Goal: Task Accomplishment & Management: Manage account settings

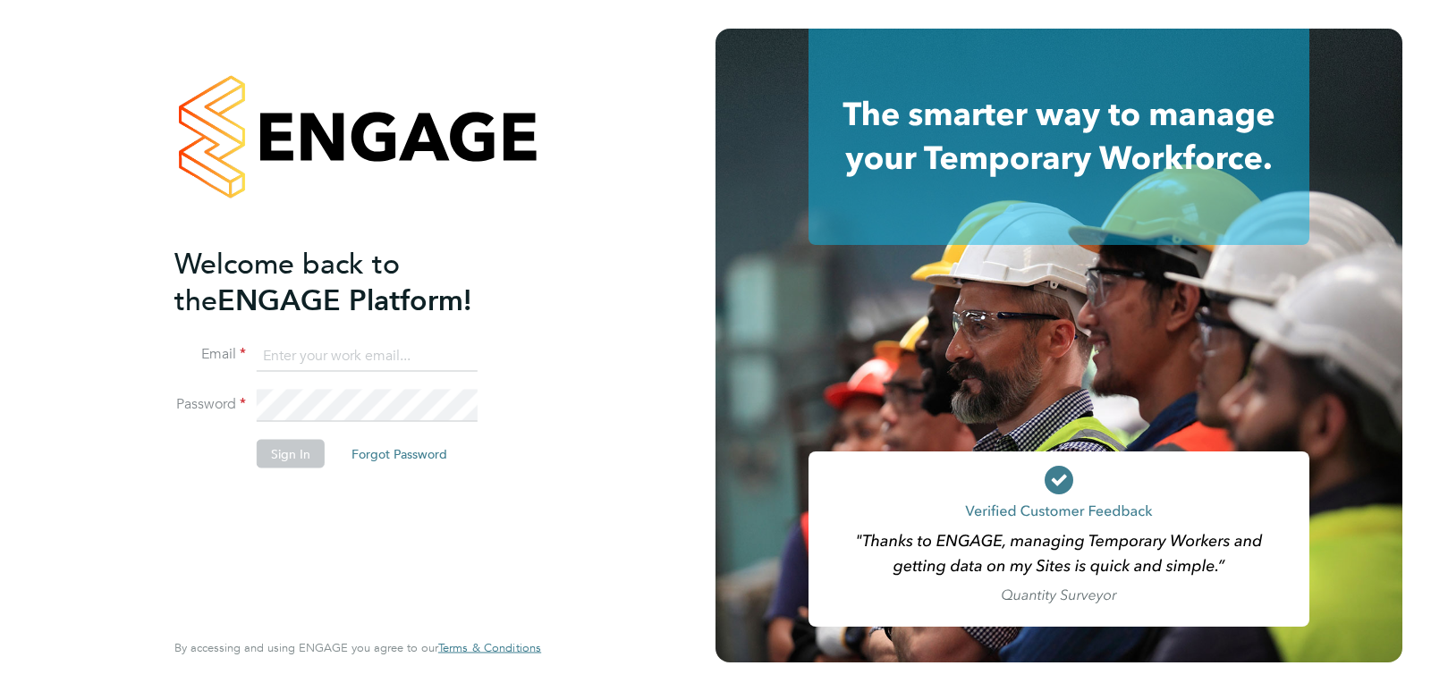
type input "Rufena.Haque@ncclondon.ac.uk"
click at [301, 453] on button "Sign In" at bounding box center [291, 453] width 68 height 29
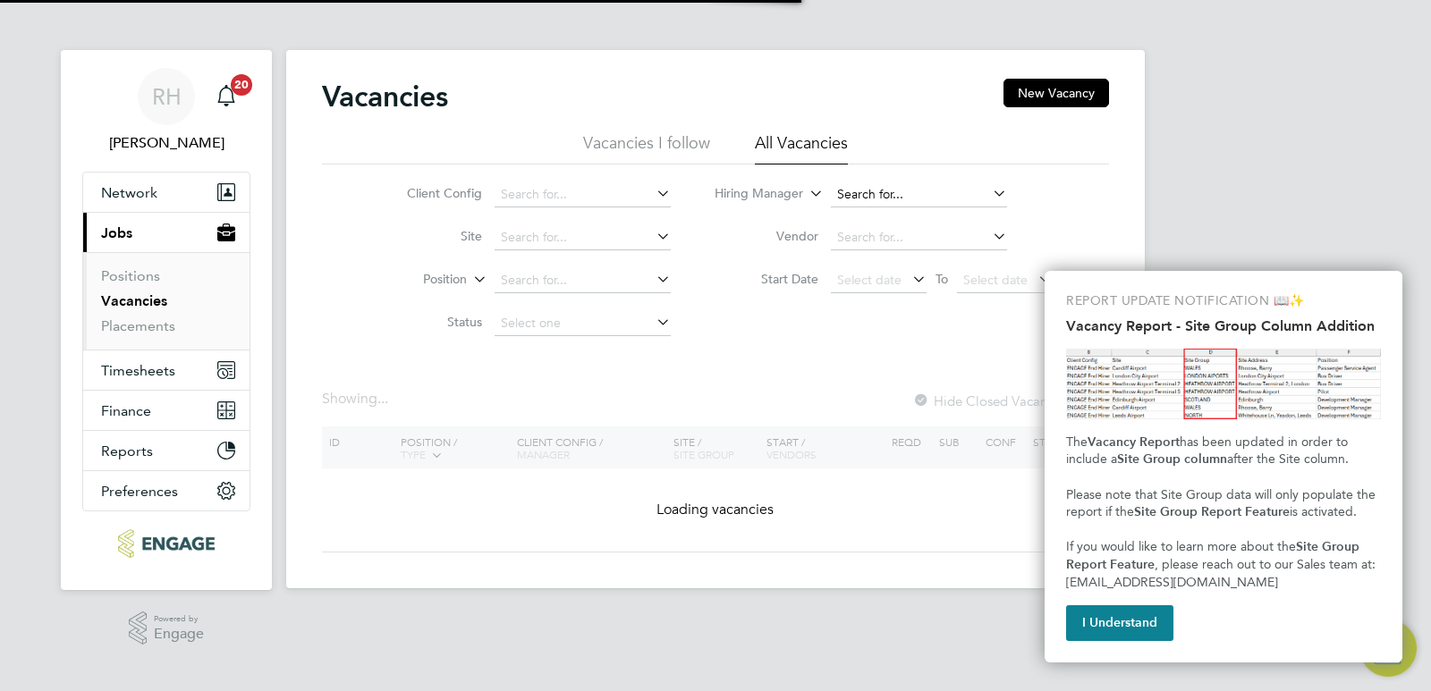
click at [858, 188] on input at bounding box center [919, 194] width 176 height 25
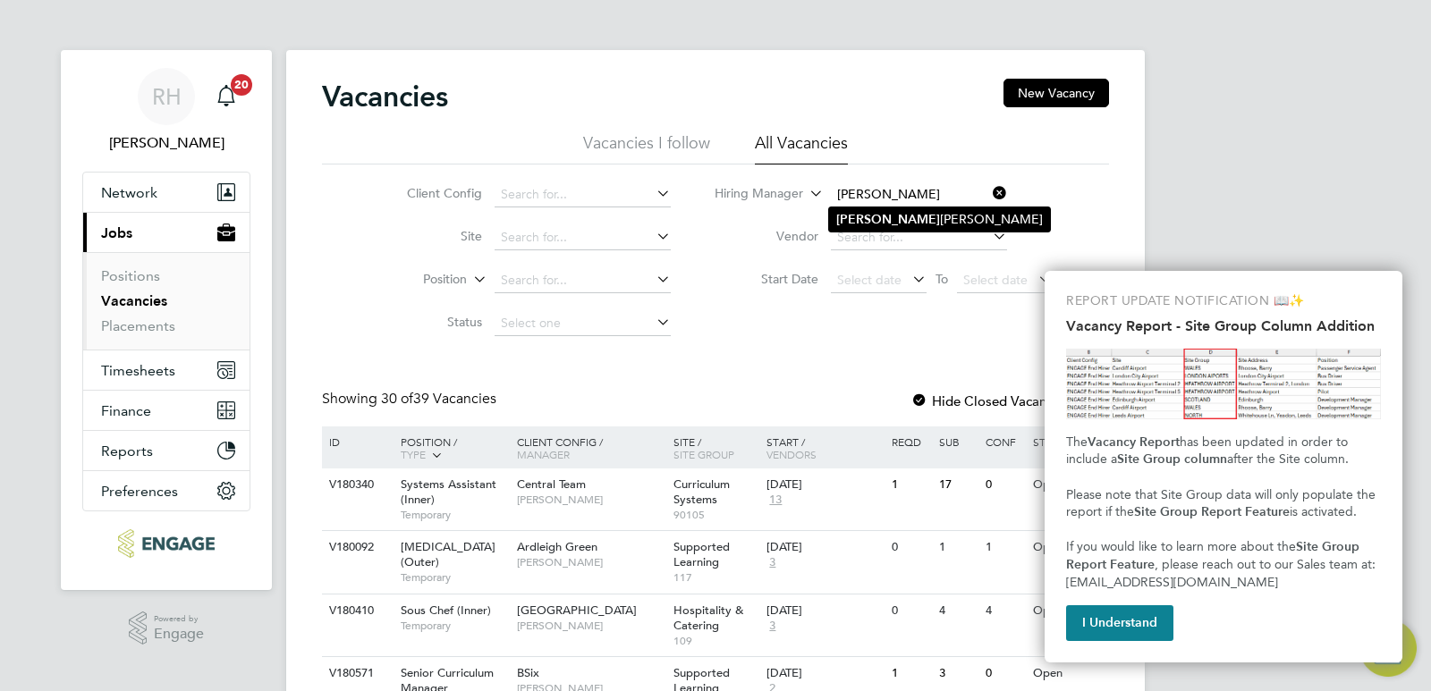
click at [860, 220] on b "Mohon" at bounding box center [888, 219] width 104 height 15
type input "Mohon Miah"
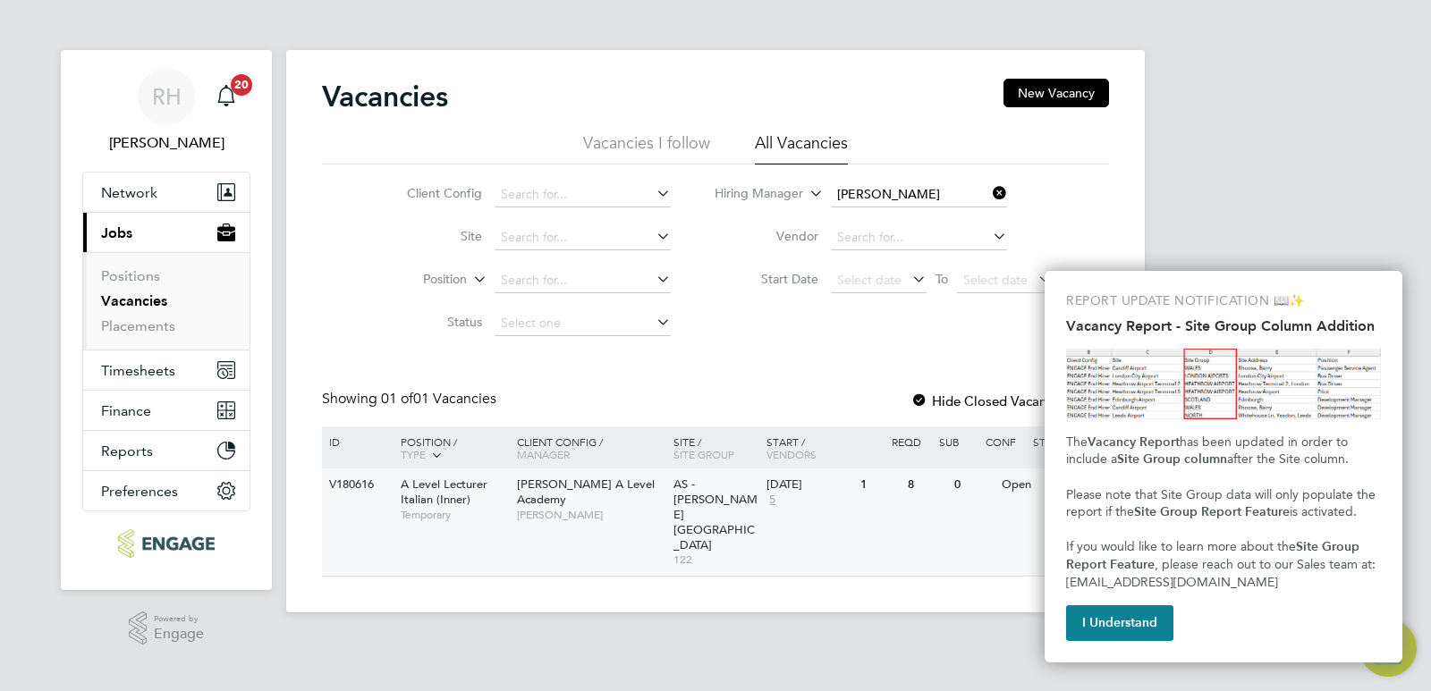
click at [436, 508] on span "Temporary" at bounding box center [454, 515] width 107 height 14
click at [1099, 623] on button "I Understand" at bounding box center [1119, 624] width 107 height 36
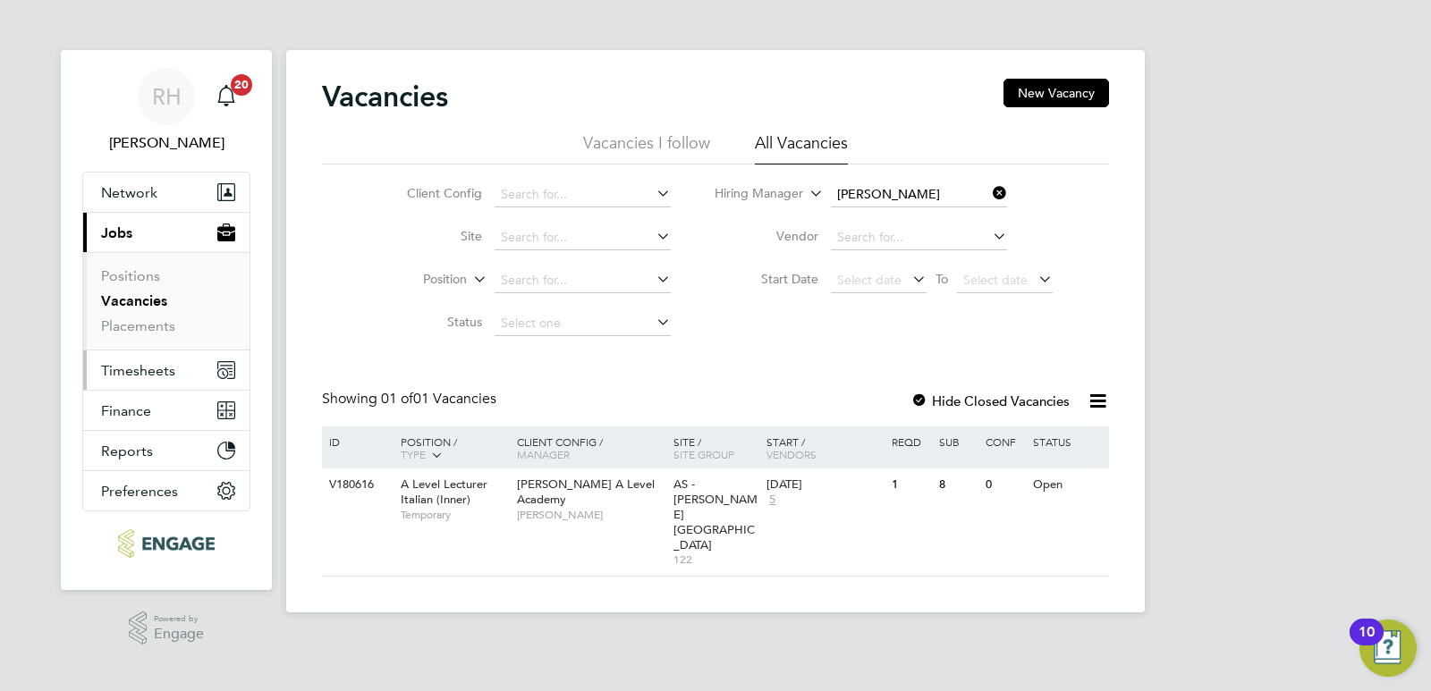
click at [146, 368] on span "Timesheets" at bounding box center [138, 370] width 74 height 17
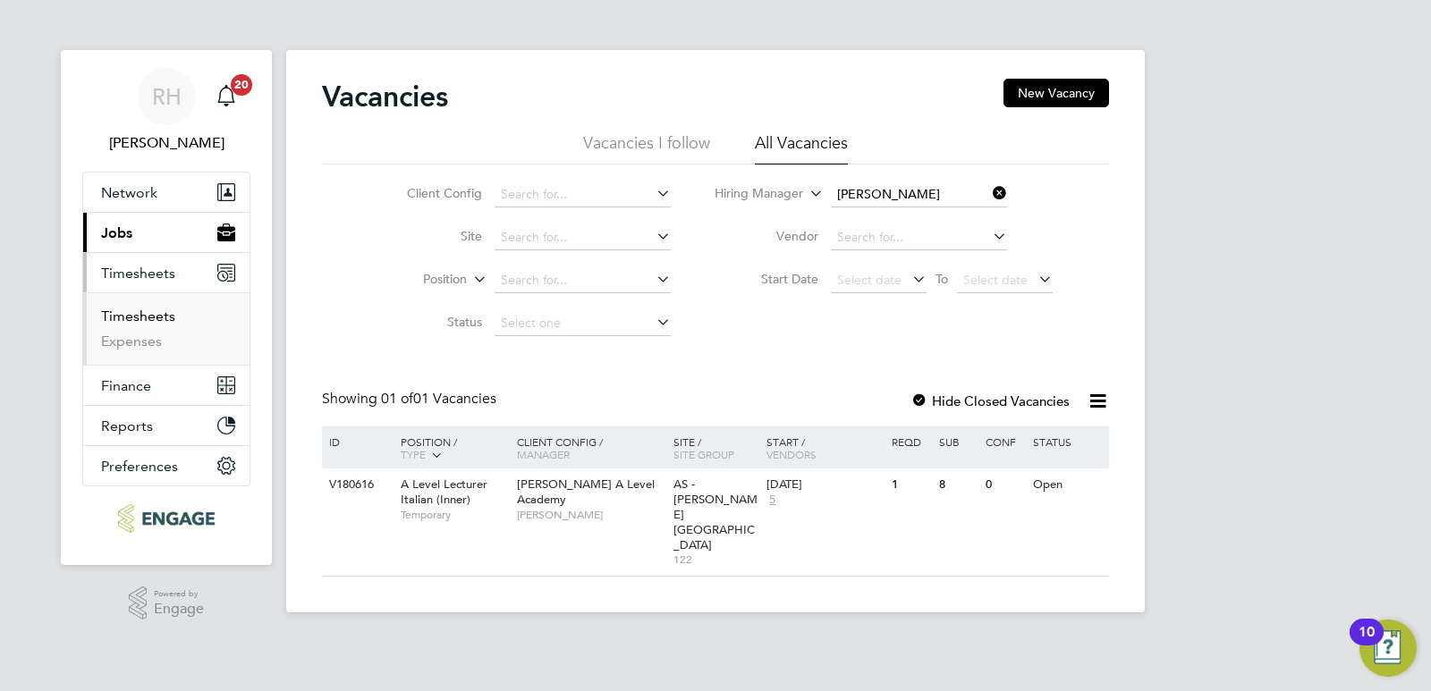
click at [158, 315] on link "Timesheets" at bounding box center [138, 316] width 74 height 17
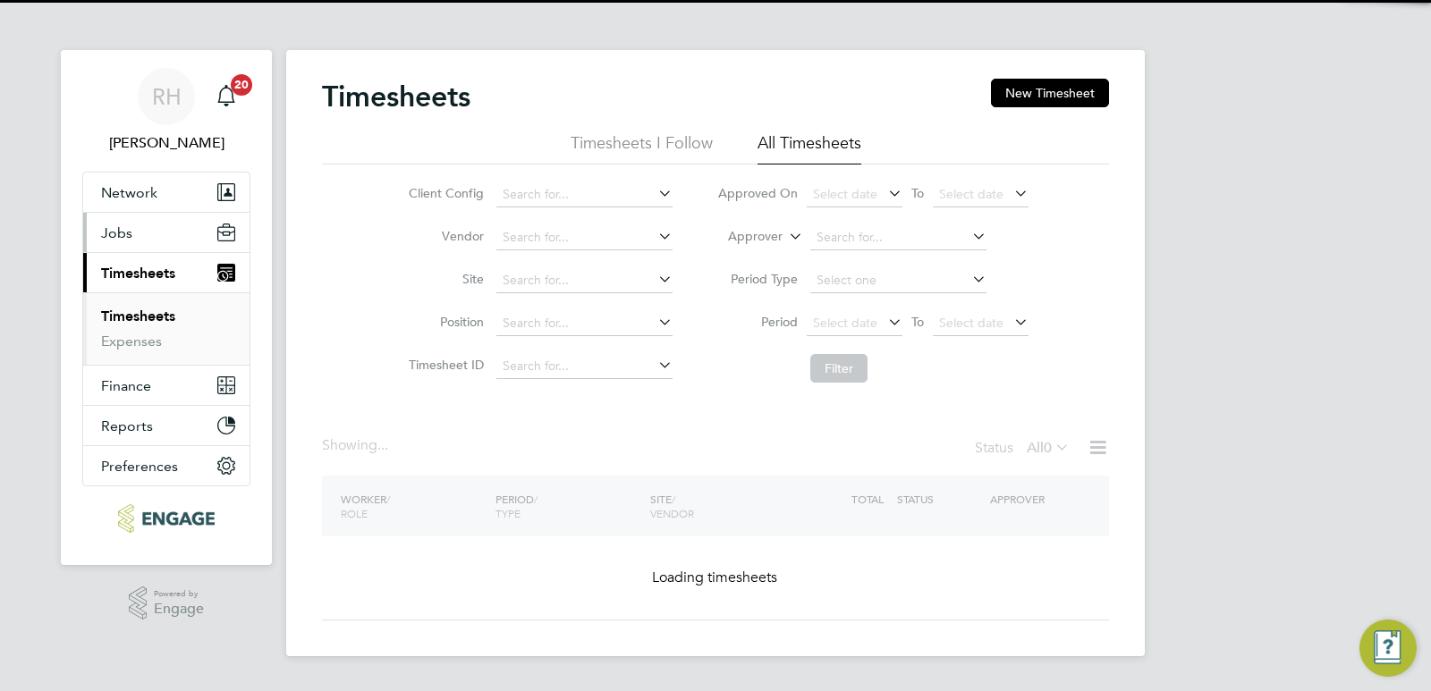
click at [143, 239] on button "Jobs" at bounding box center [166, 232] width 166 height 39
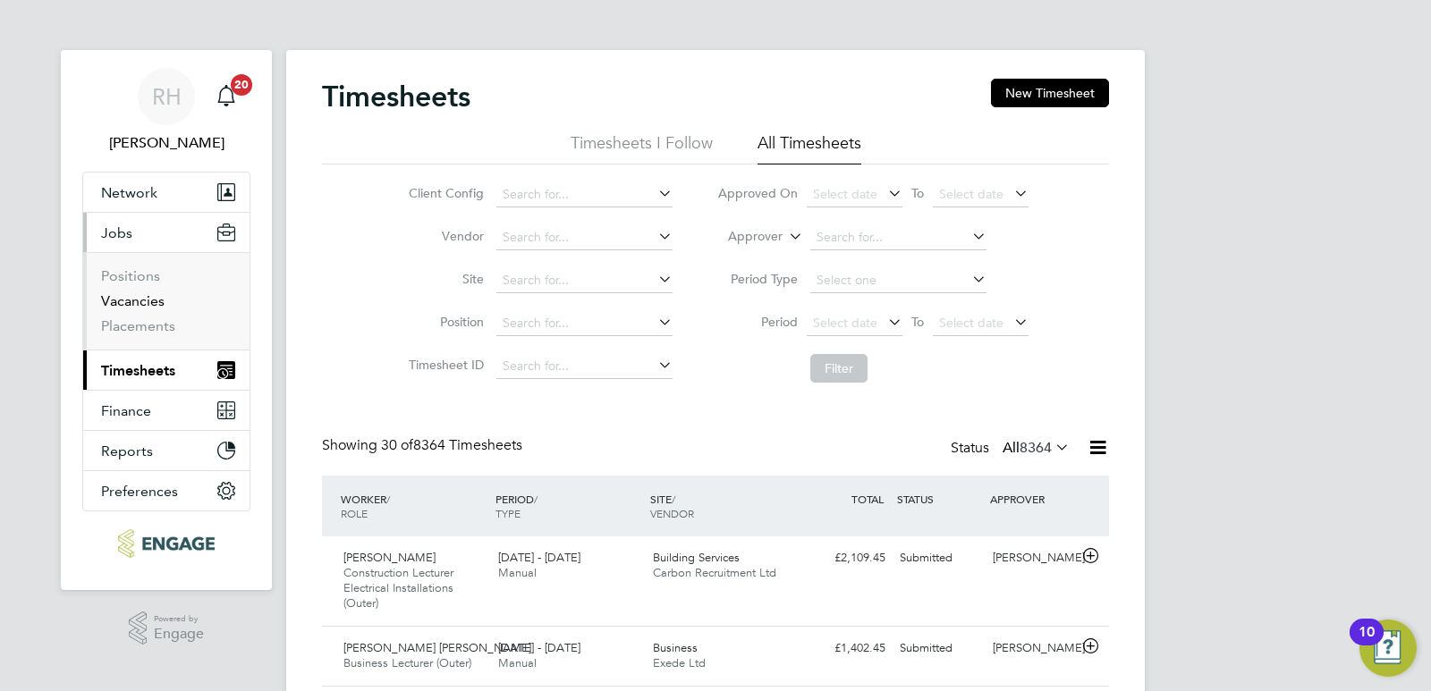
click at [130, 306] on link "Vacancies" at bounding box center [133, 300] width 64 height 17
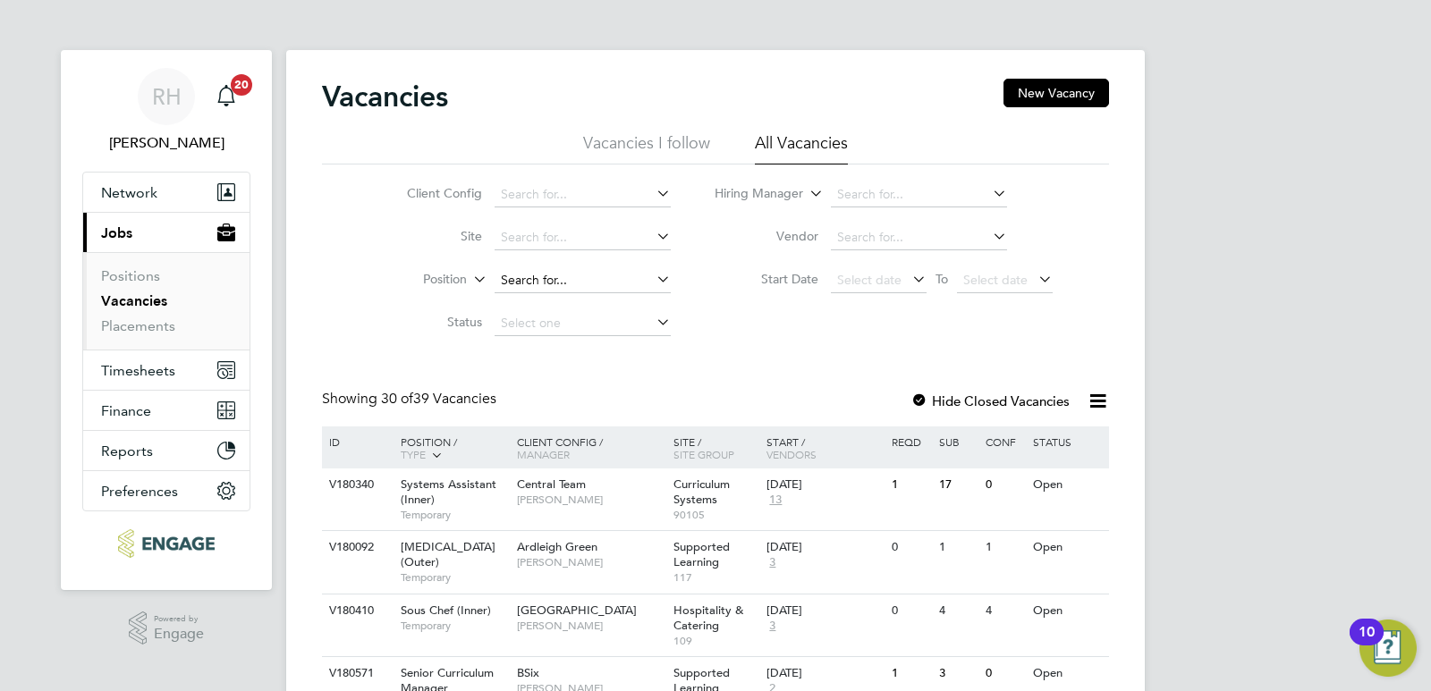
click at [541, 277] on input at bounding box center [583, 280] width 176 height 25
click at [856, 188] on input at bounding box center [919, 194] width 176 height 25
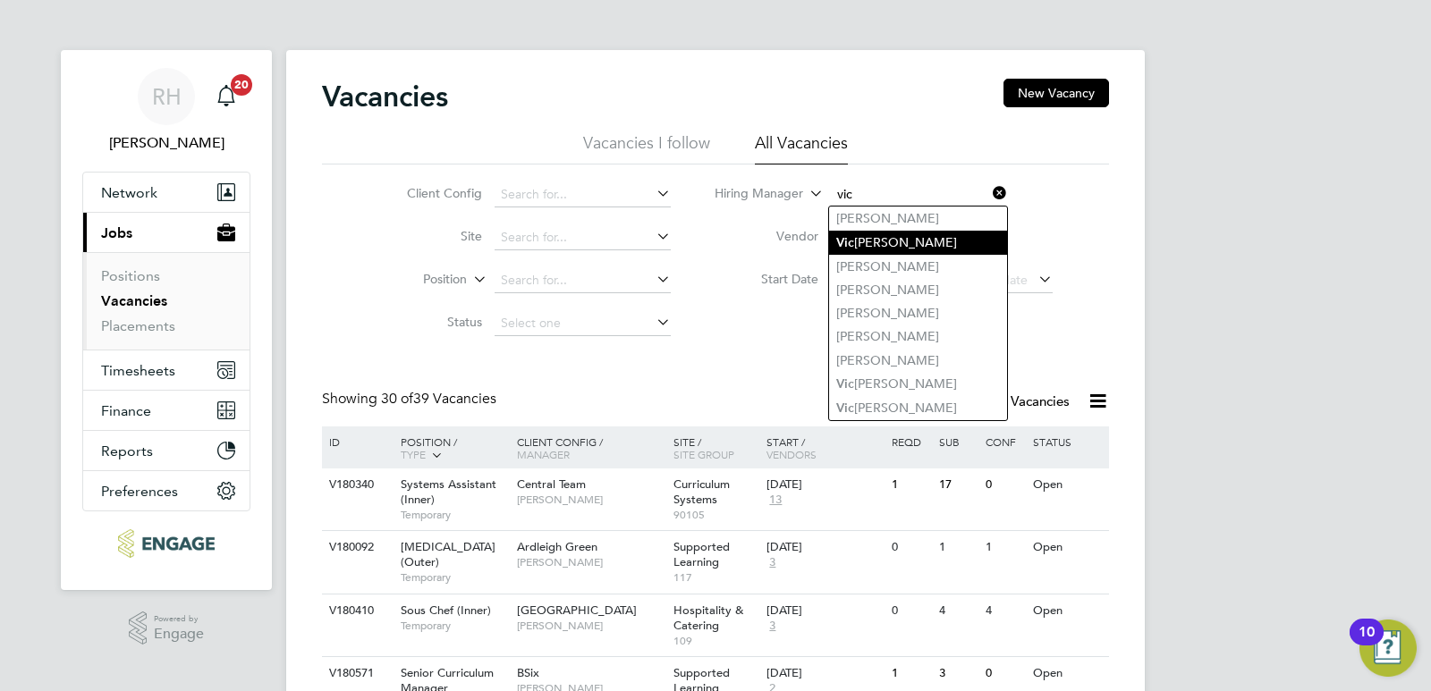
click at [882, 249] on li "Vic toria Ticehurst" at bounding box center [918, 243] width 178 height 24
type input "Victoria Ticehurst"
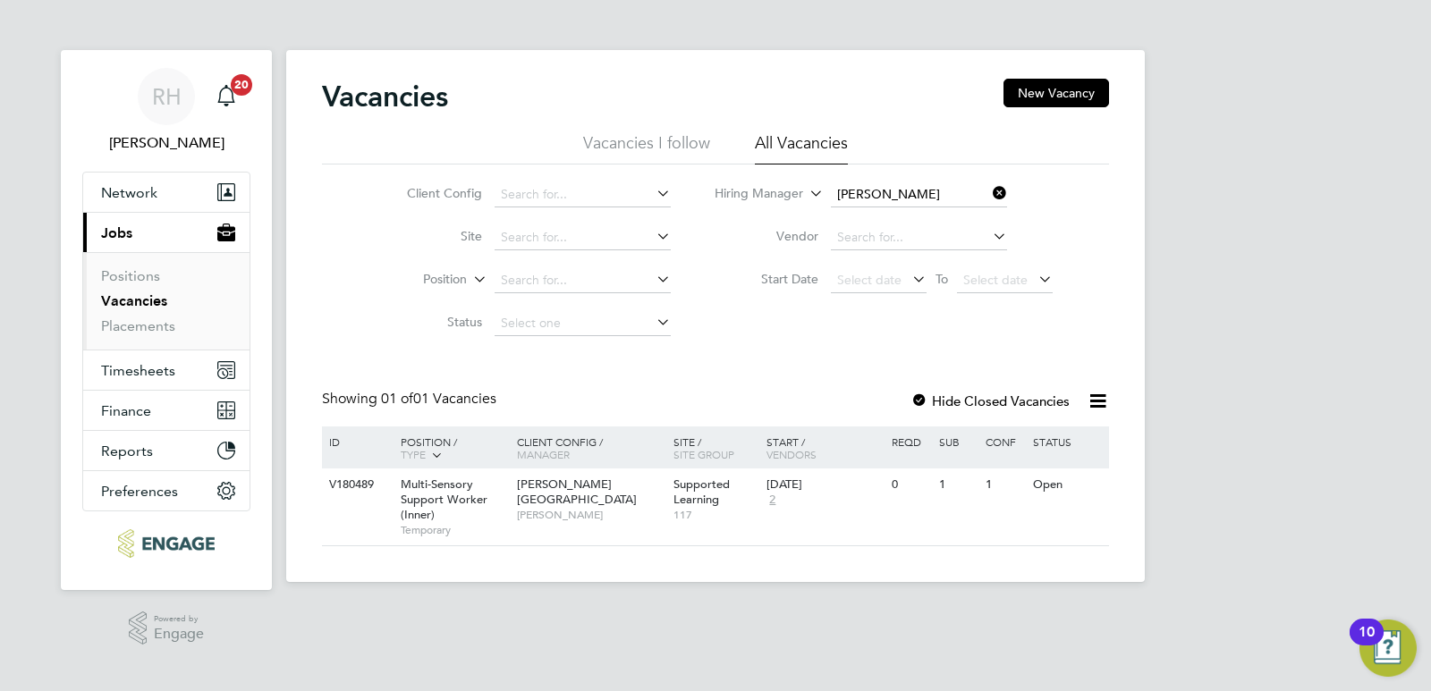
click at [989, 194] on icon at bounding box center [989, 193] width 0 height 25
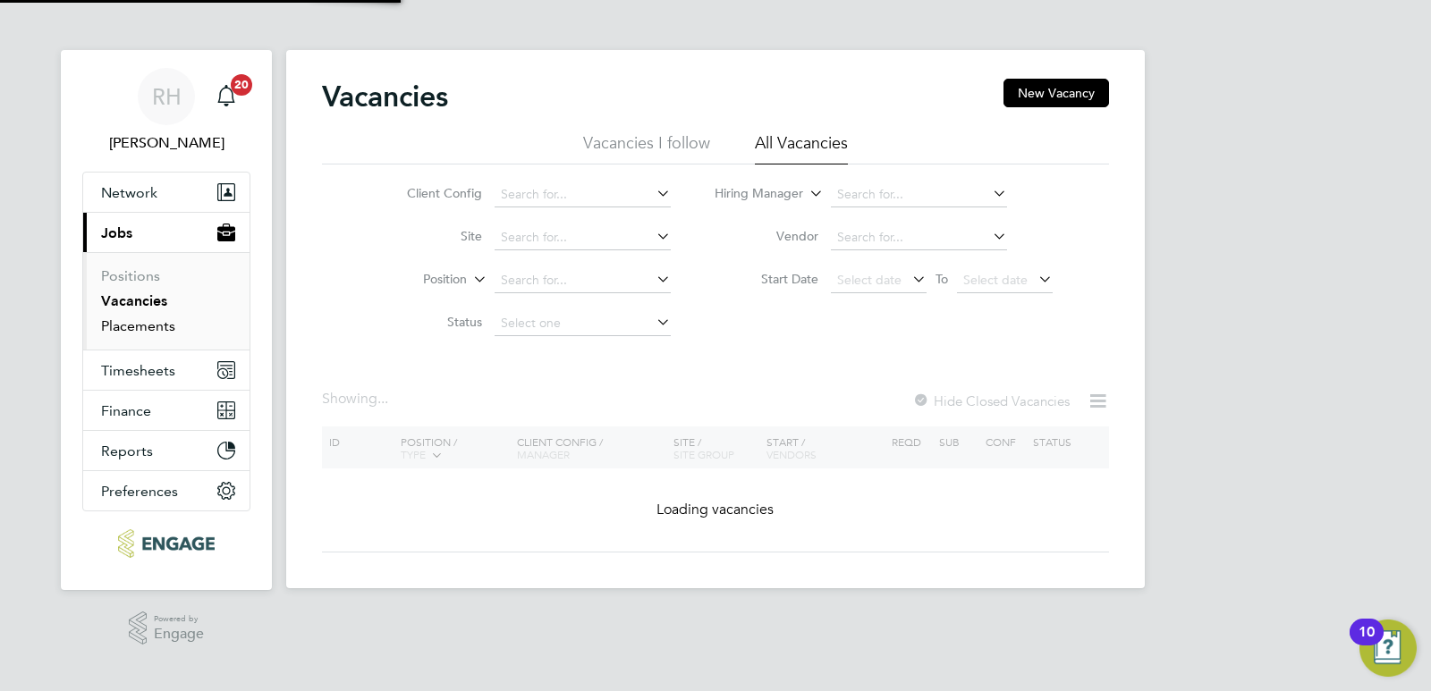
click at [142, 330] on link "Placements" at bounding box center [138, 326] width 74 height 17
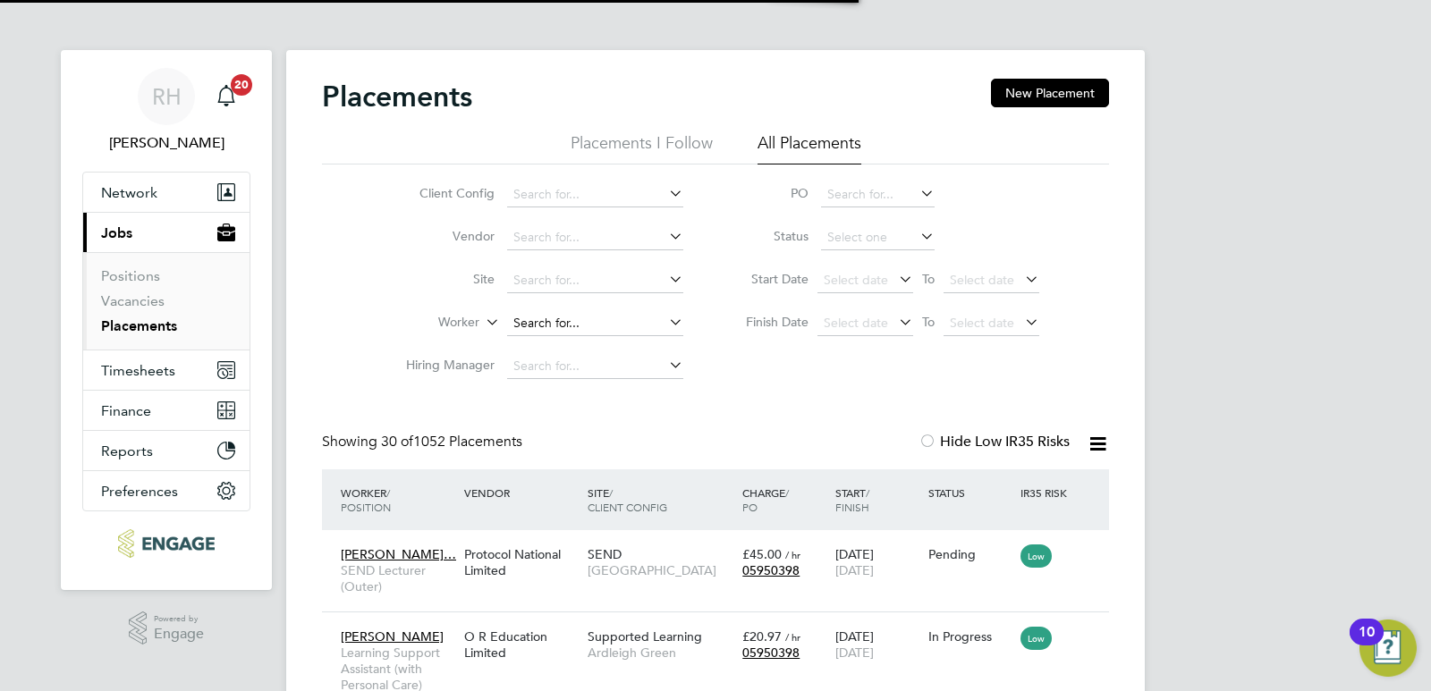
click at [572, 329] on input at bounding box center [595, 323] width 176 height 25
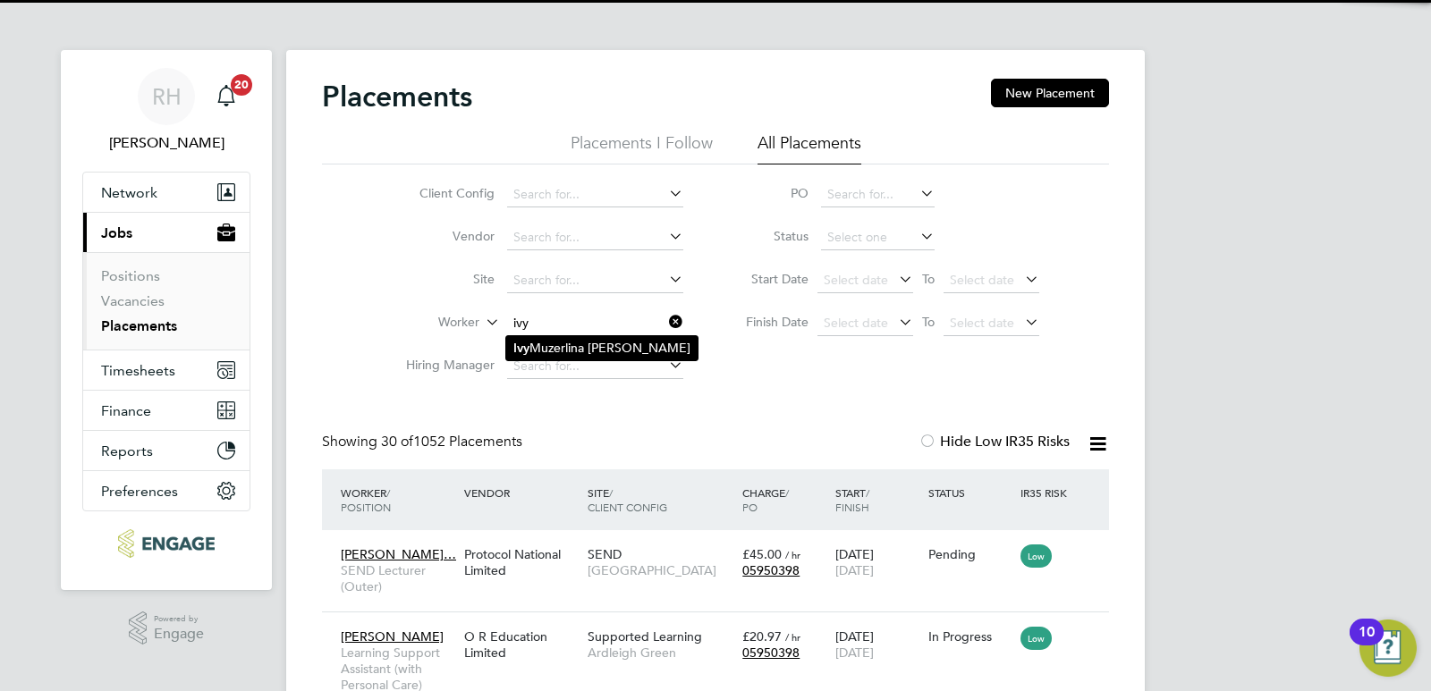
click at [572, 343] on li "Ivy Muzerlina Ofori" at bounding box center [601, 348] width 191 height 24
type input "Ivy Muzerlina Ofori"
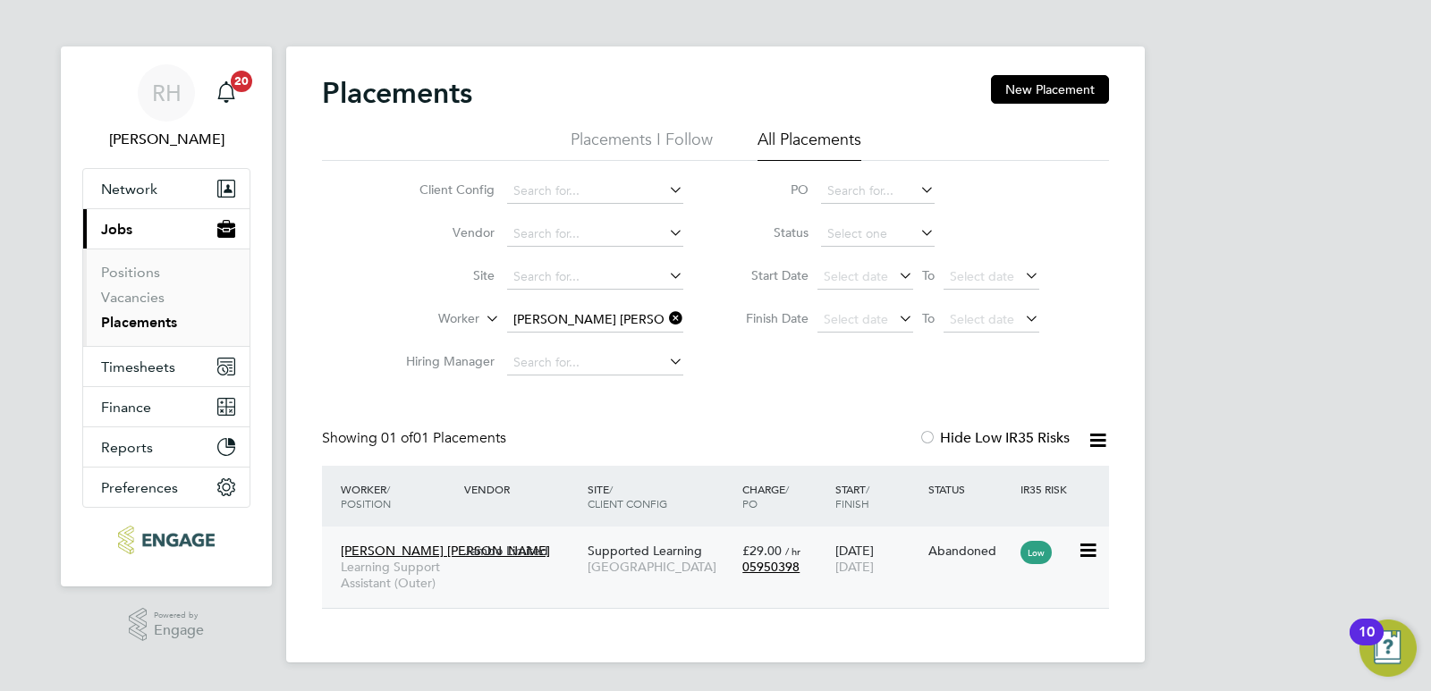
click at [620, 570] on span "Epping Forest Campus" at bounding box center [661, 567] width 146 height 16
click at [135, 294] on link "Vacancies" at bounding box center [133, 297] width 64 height 17
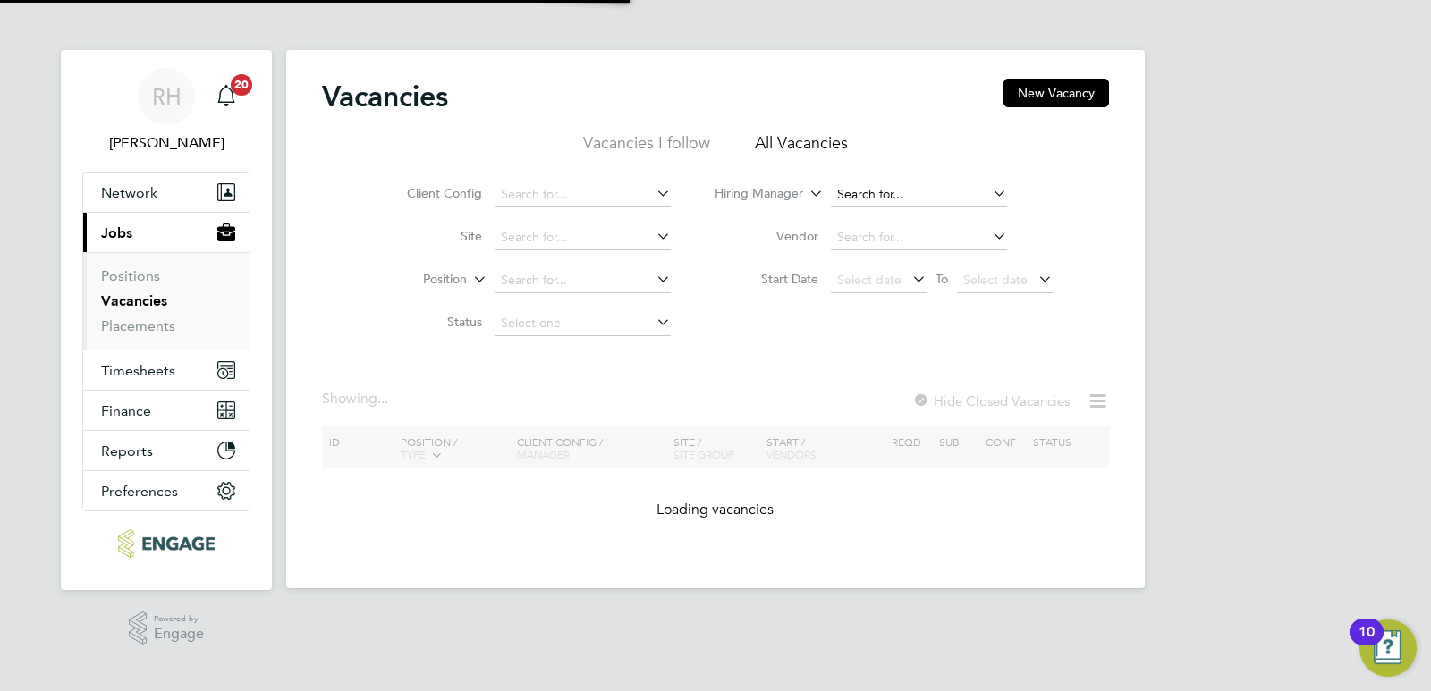
click at [882, 192] on input at bounding box center [919, 194] width 176 height 25
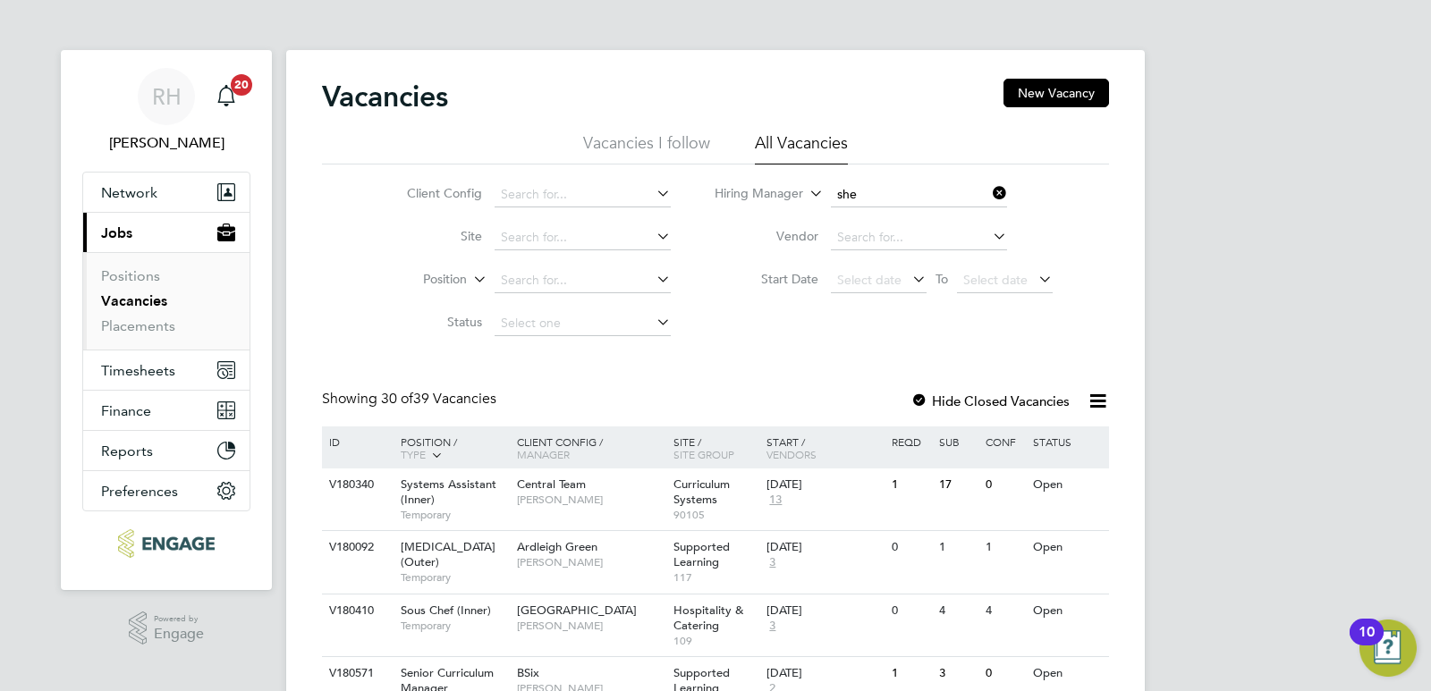
click at [859, 244] on li "She eba Kurian" at bounding box center [918, 243] width 178 height 24
type input "[PERSON_NAME]"
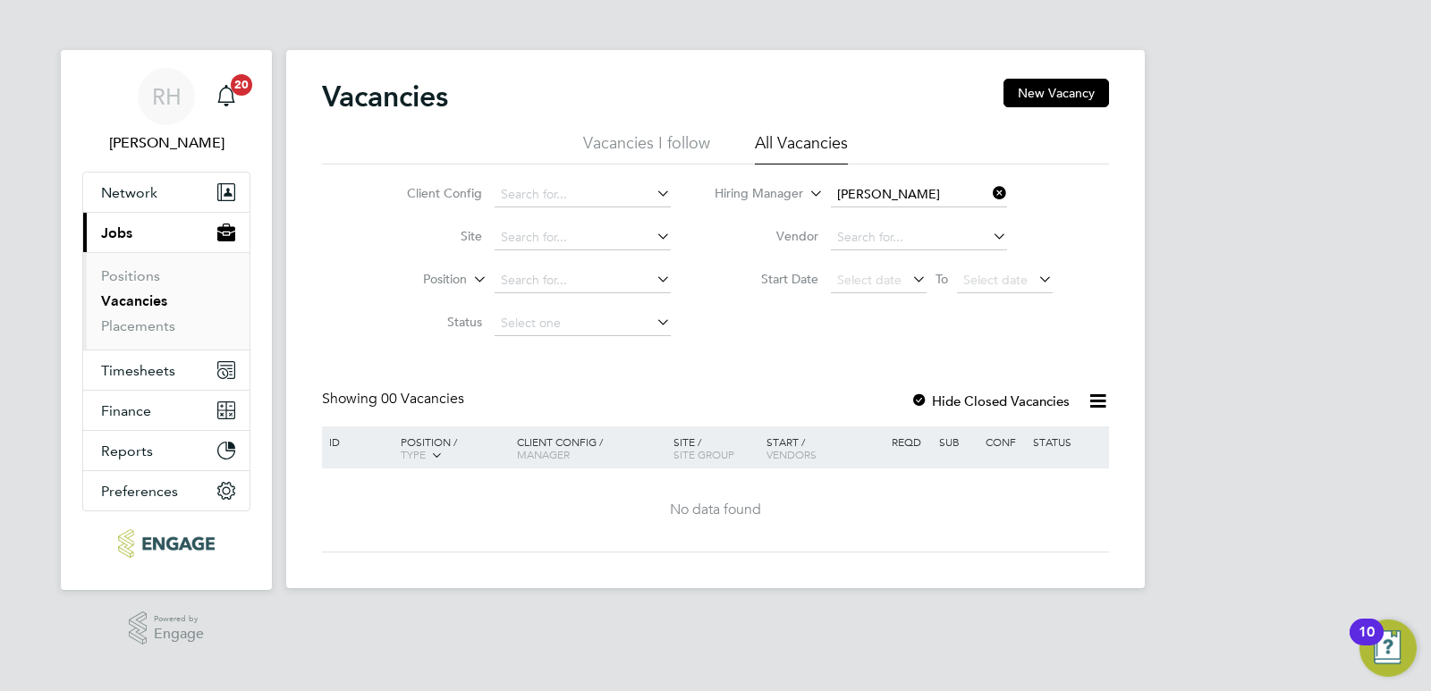
click at [989, 193] on icon at bounding box center [989, 193] width 0 height 25
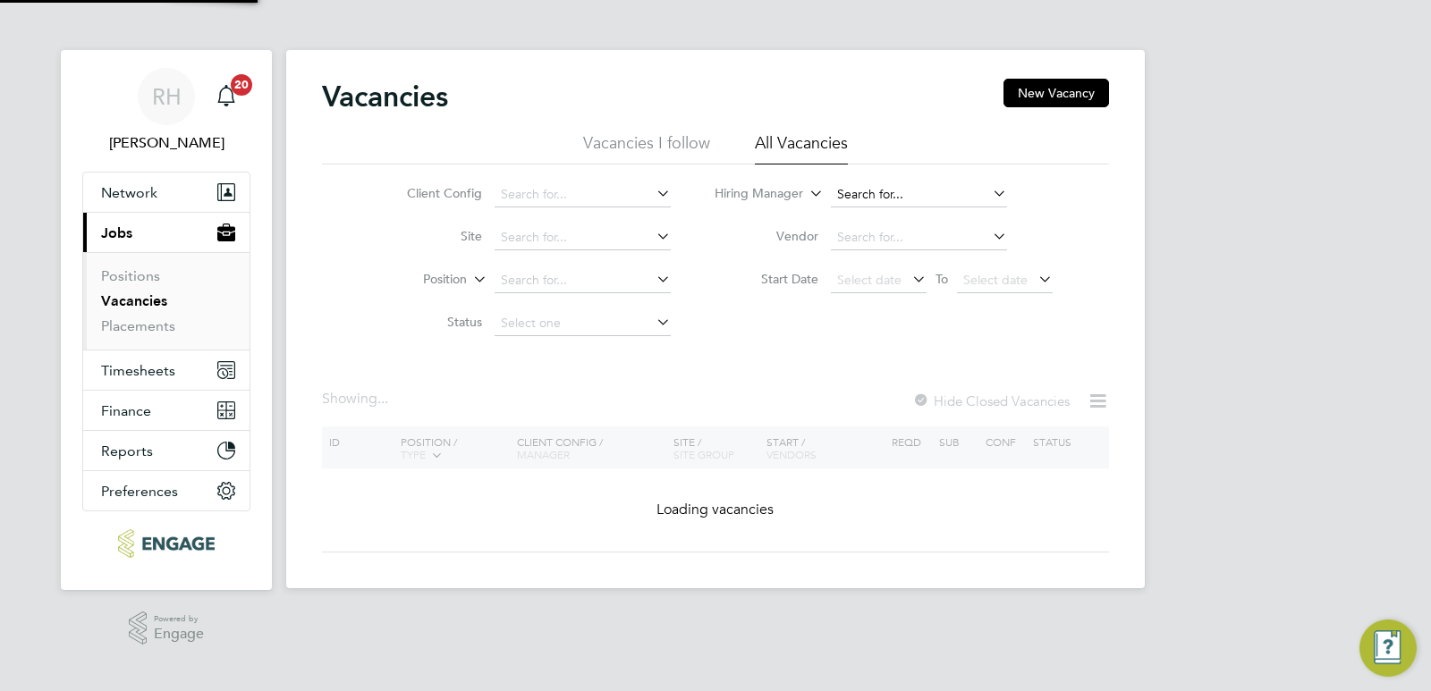
click at [914, 193] on input at bounding box center [919, 194] width 176 height 25
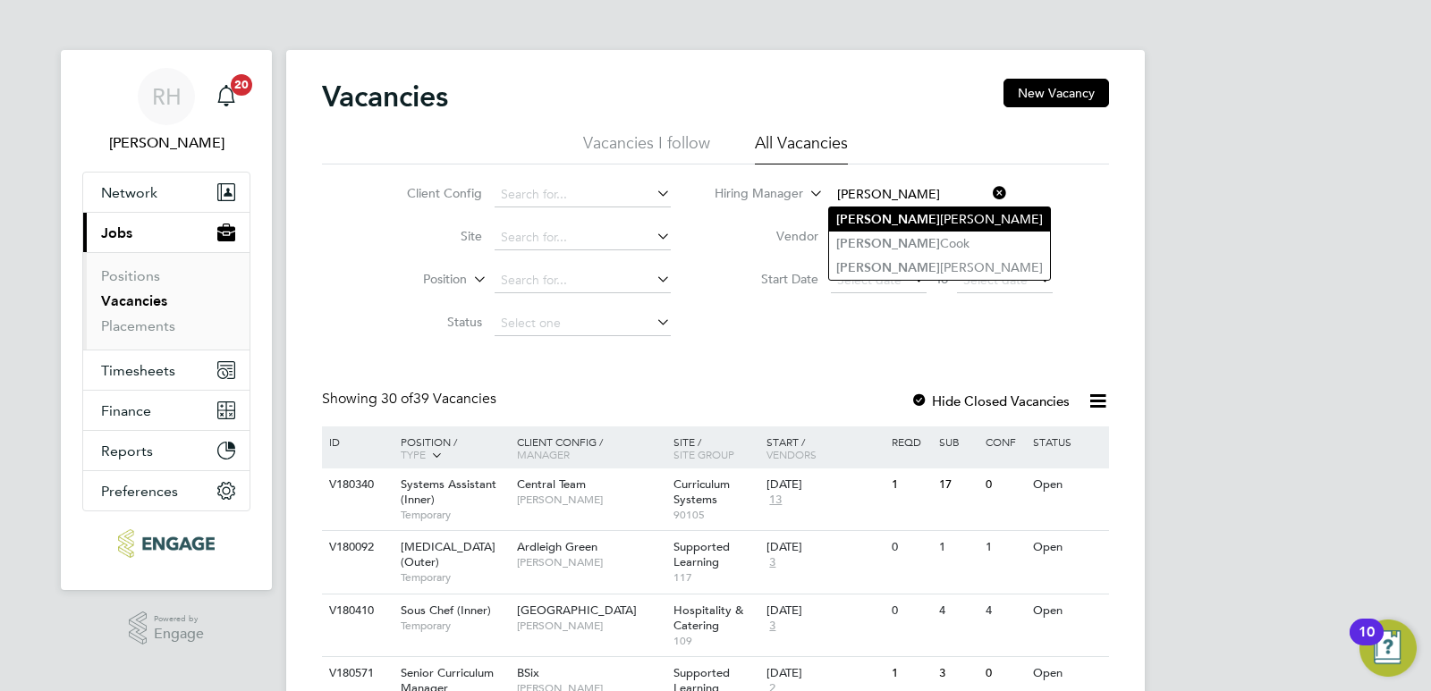
click at [906, 218] on li "Rachel Johnson" at bounding box center [939, 220] width 221 height 24
type input "[PERSON_NAME]"
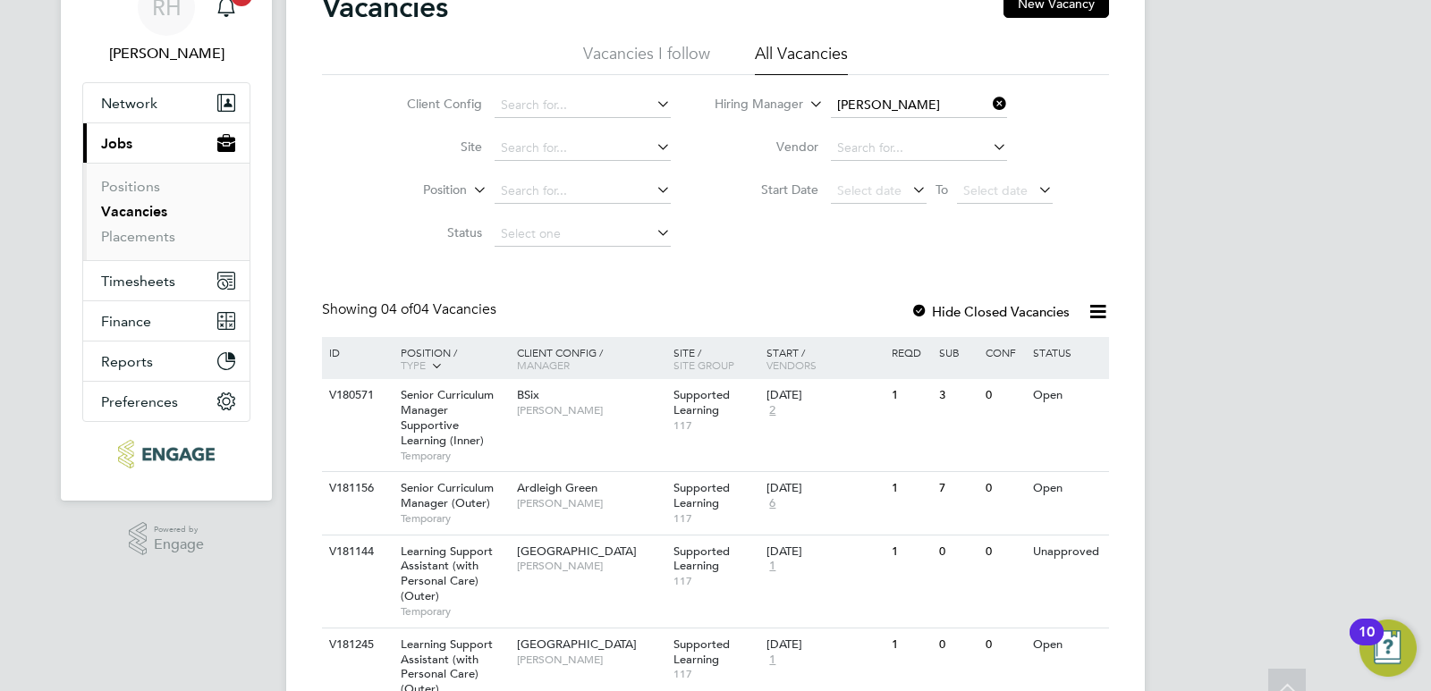
scroll to position [179, 0]
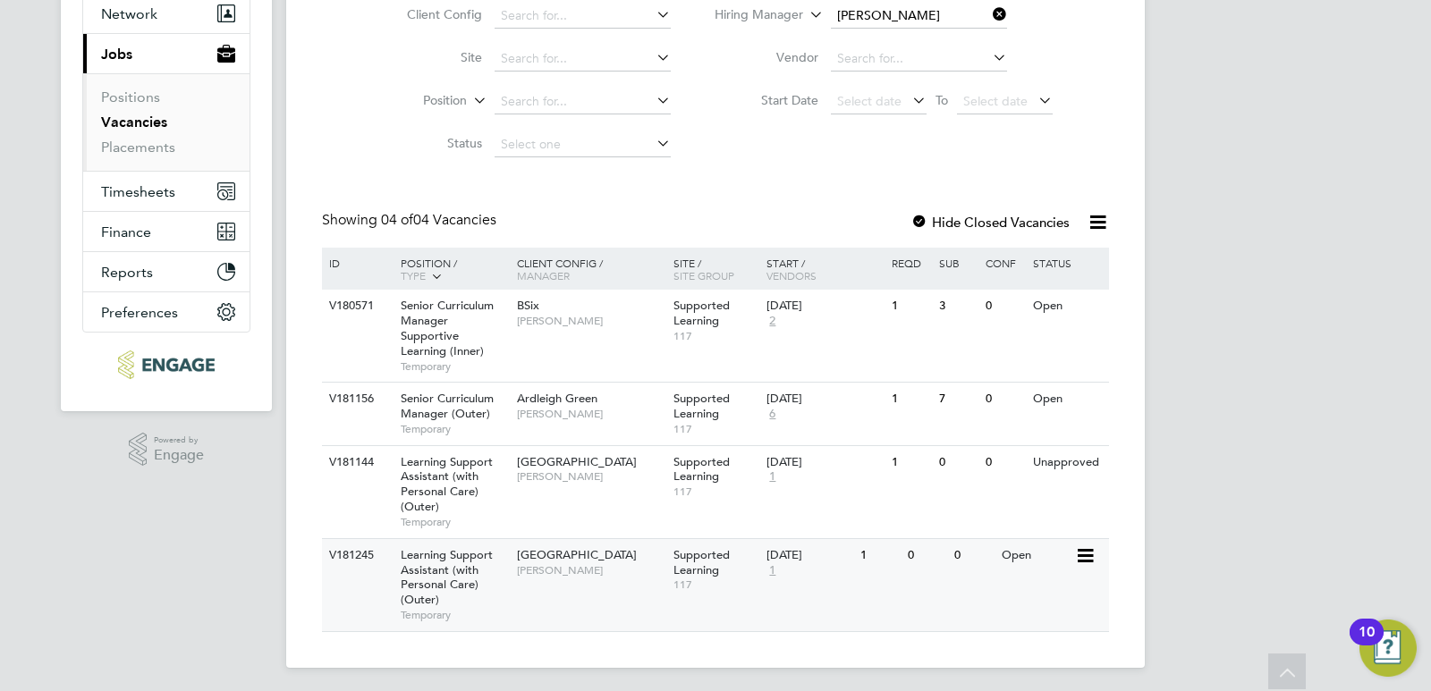
click at [435, 571] on span "Learning Support Assistant (with Personal Care) (Outer)" at bounding box center [447, 577] width 92 height 61
click at [453, 492] on span "Learning Support Assistant (with Personal Care) (Outer)" at bounding box center [447, 484] width 92 height 61
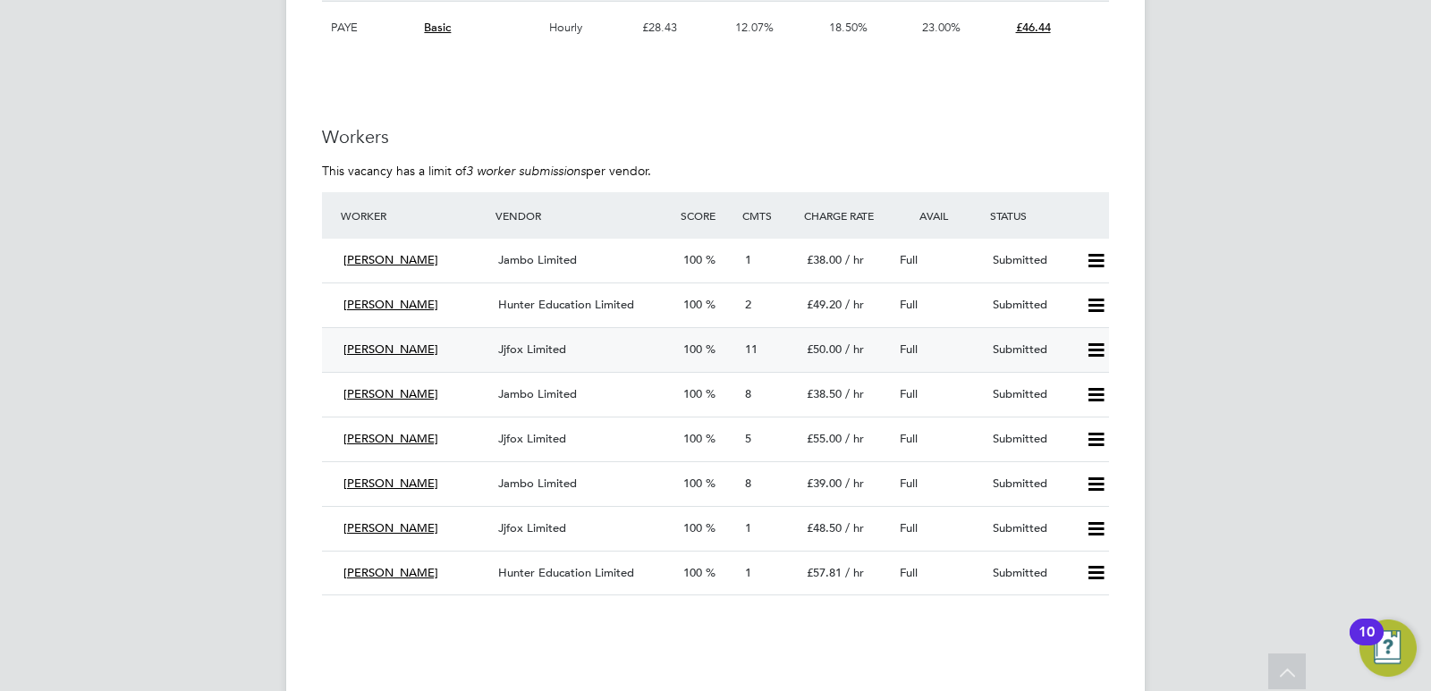
click at [459, 352] on div "Loredana Skeate" at bounding box center [413, 350] width 155 height 30
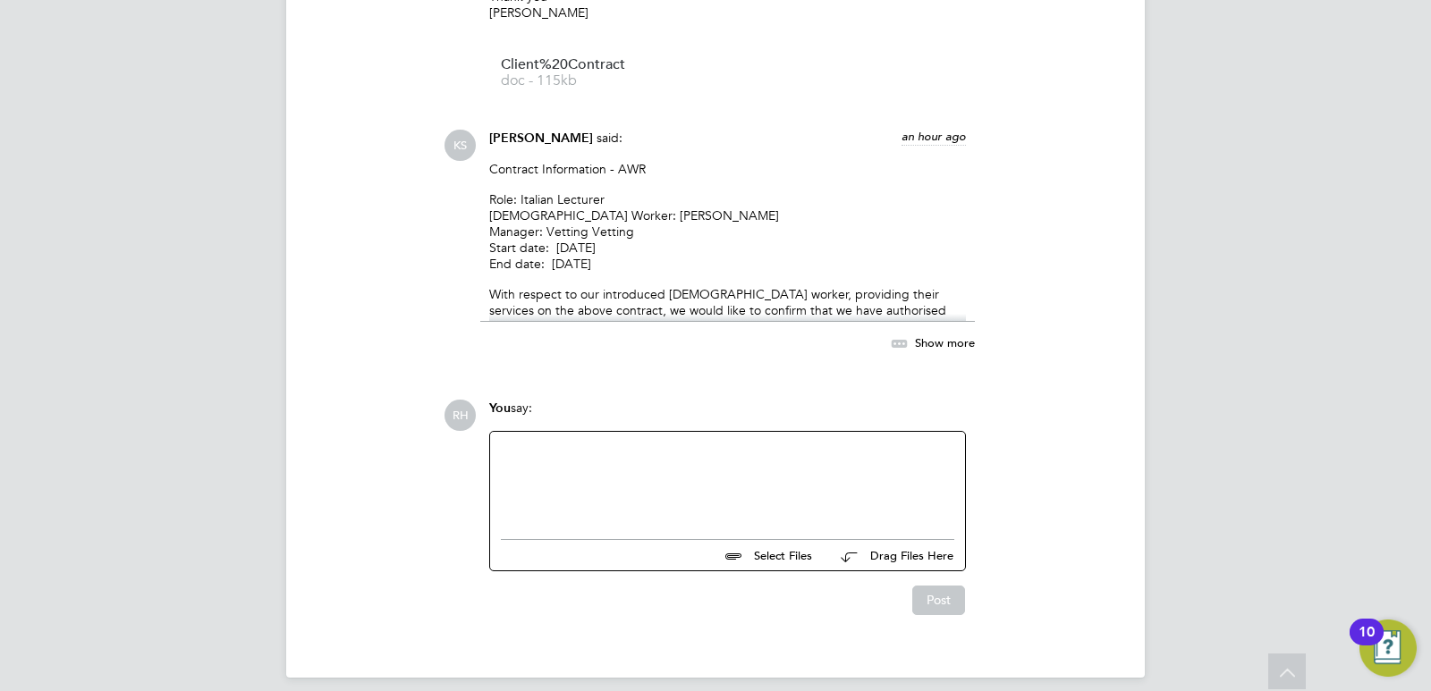
click at [574, 455] on div at bounding box center [727, 481] width 453 height 77
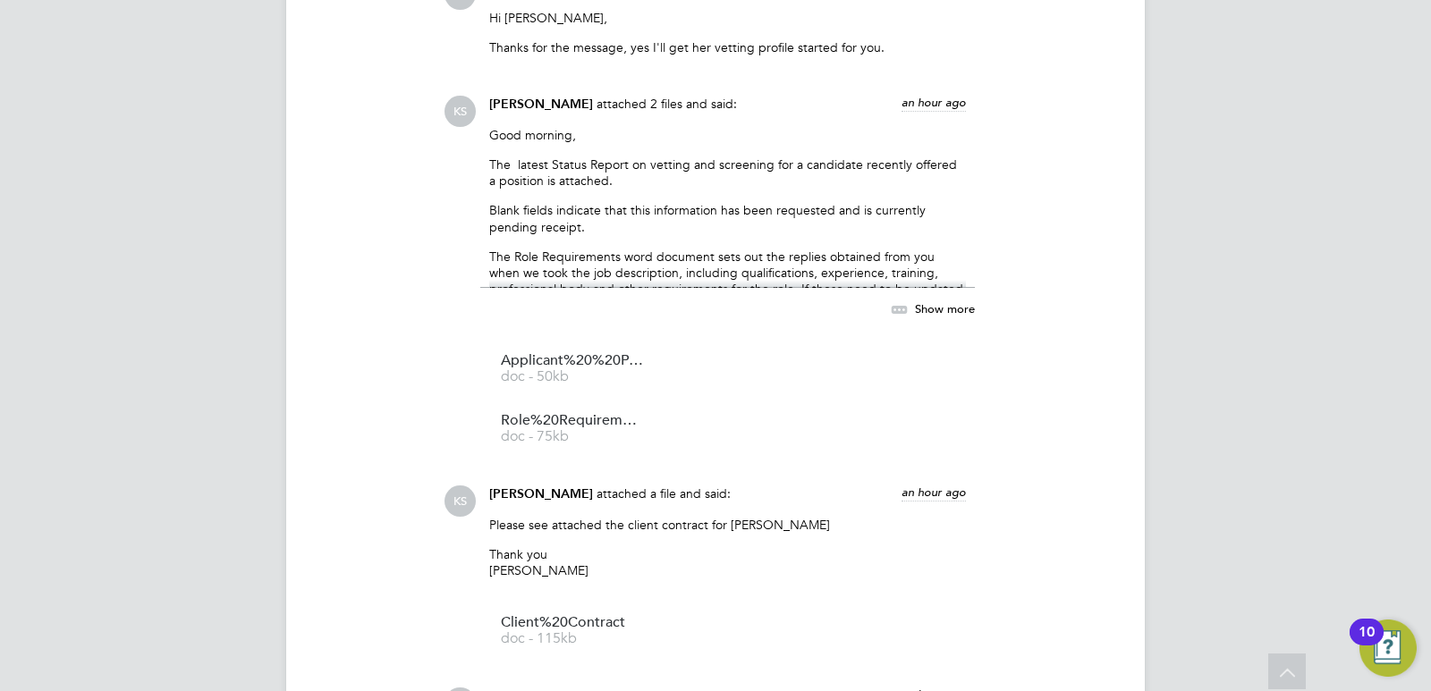
scroll to position [3241, 0]
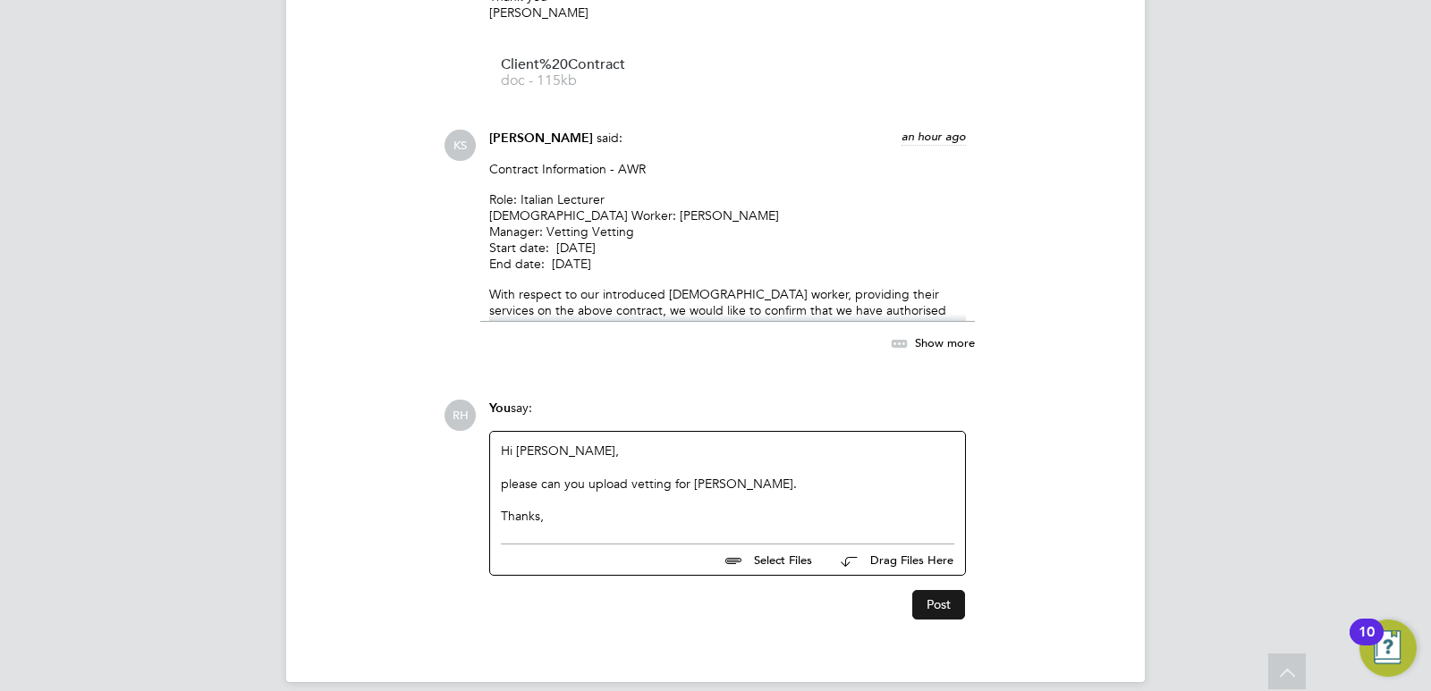
click at [937, 590] on button "Post" at bounding box center [938, 604] width 53 height 29
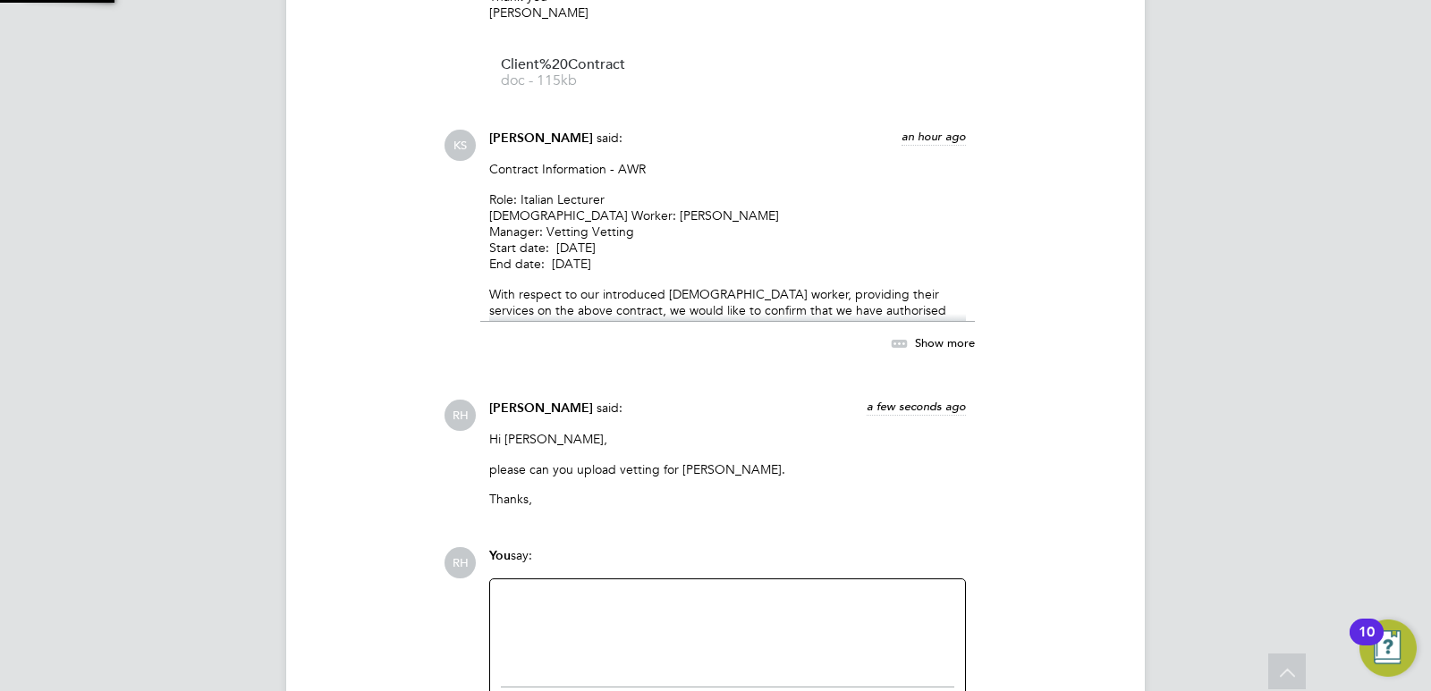
scroll to position [3389, 0]
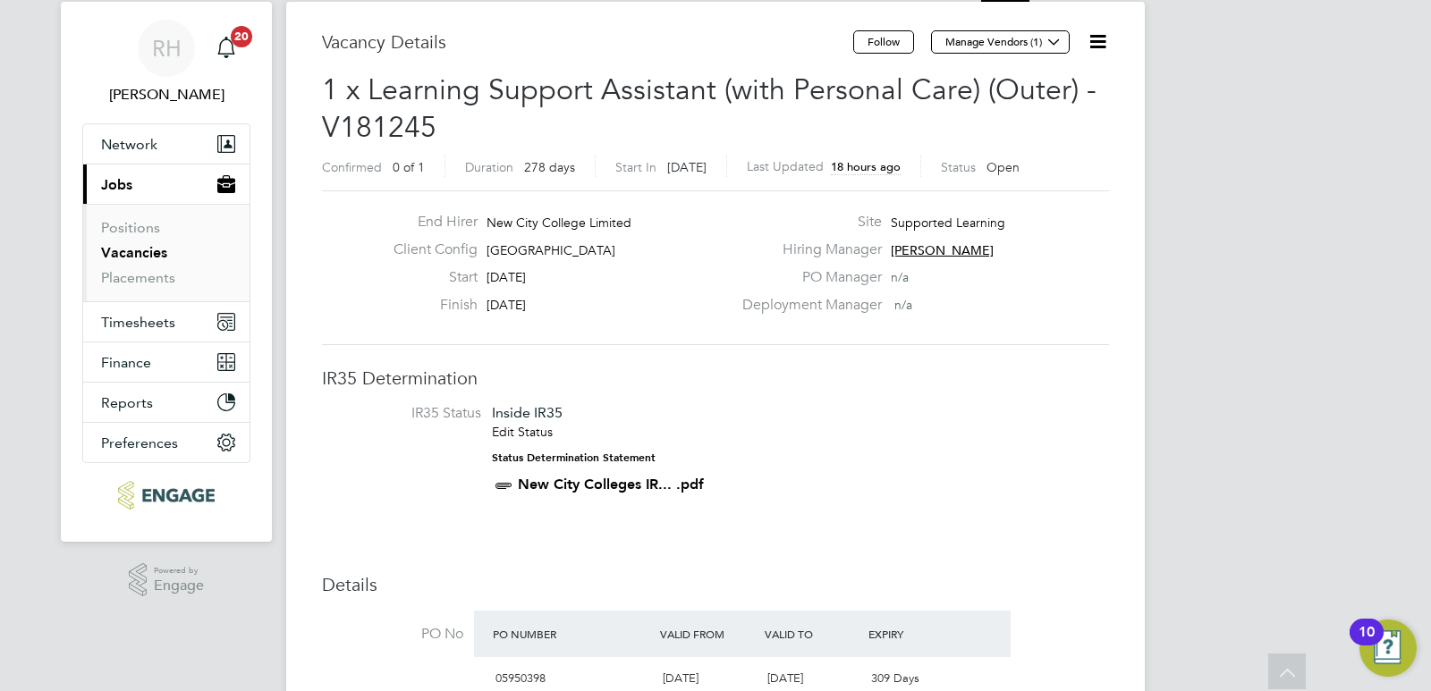
scroll to position [17, 0]
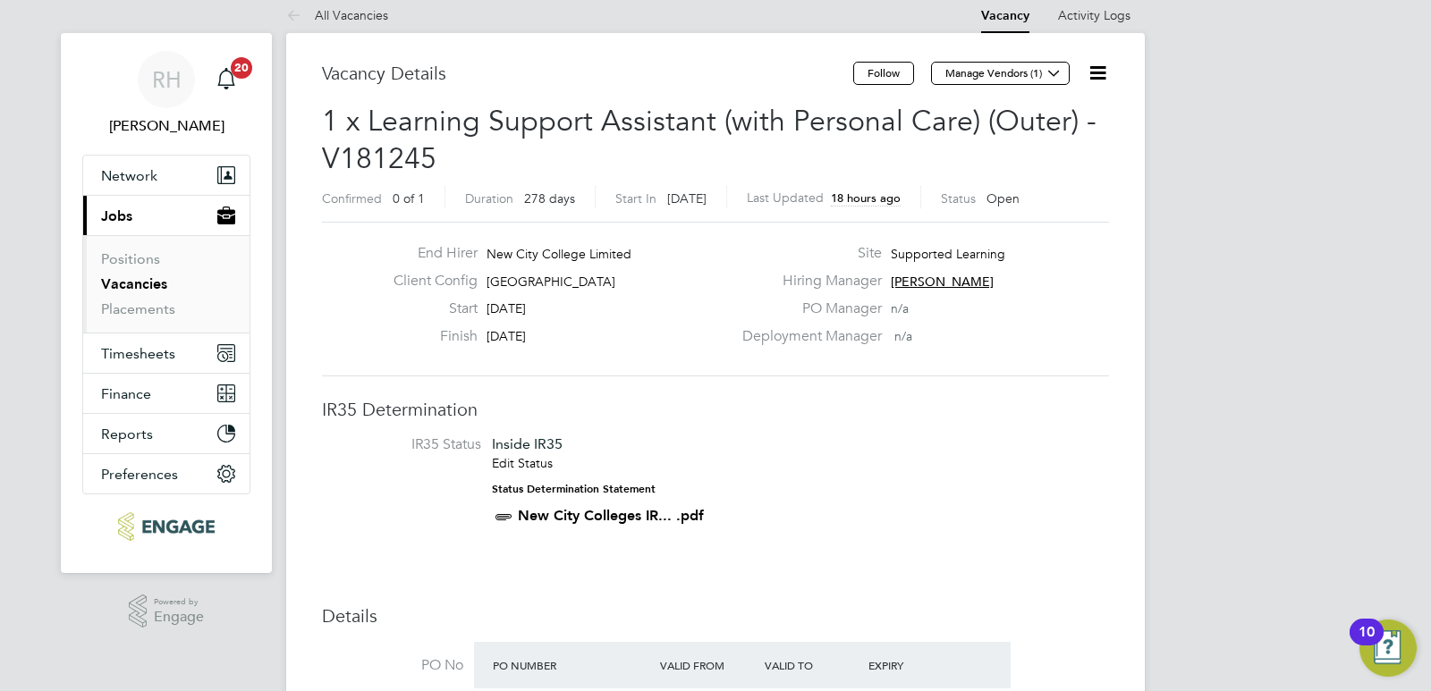
click at [1097, 76] on icon at bounding box center [1098, 73] width 22 height 22
click at [1048, 120] on li "Edit Vacancy e" at bounding box center [1055, 115] width 104 height 25
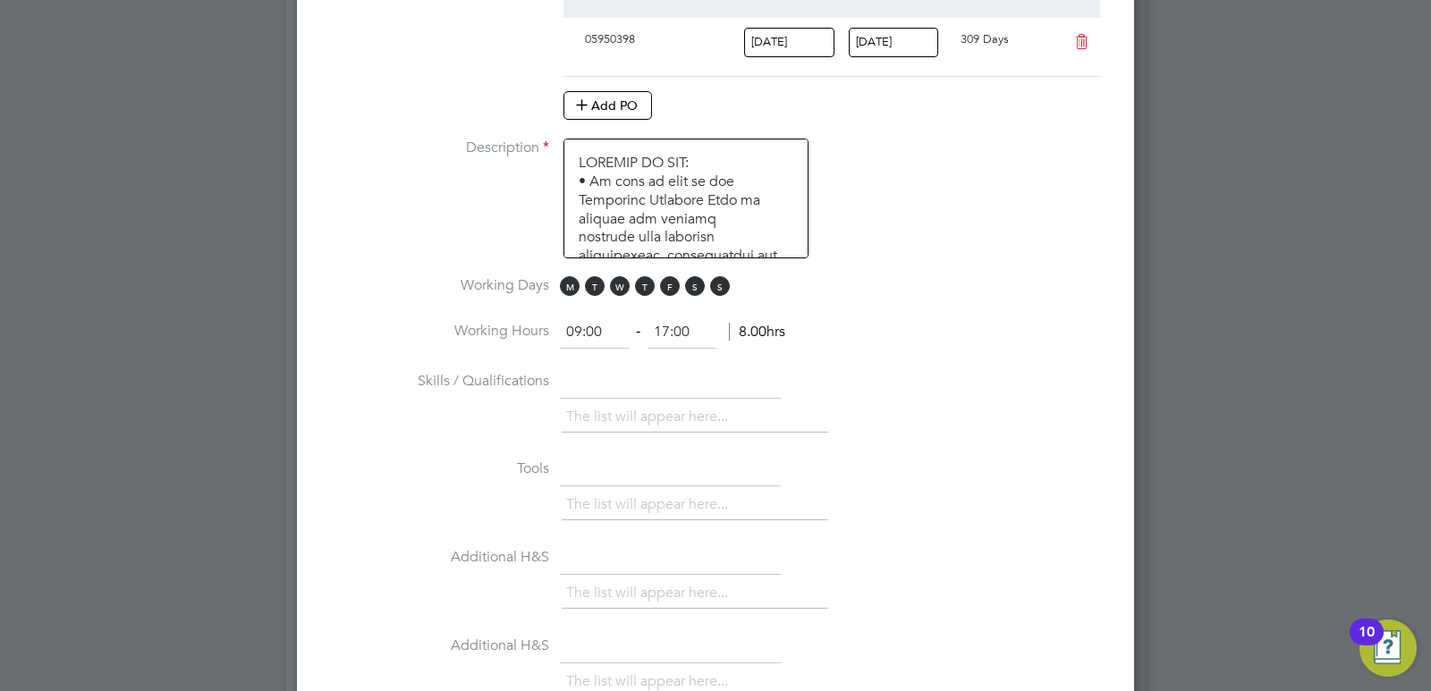
scroll to position [1180, 0]
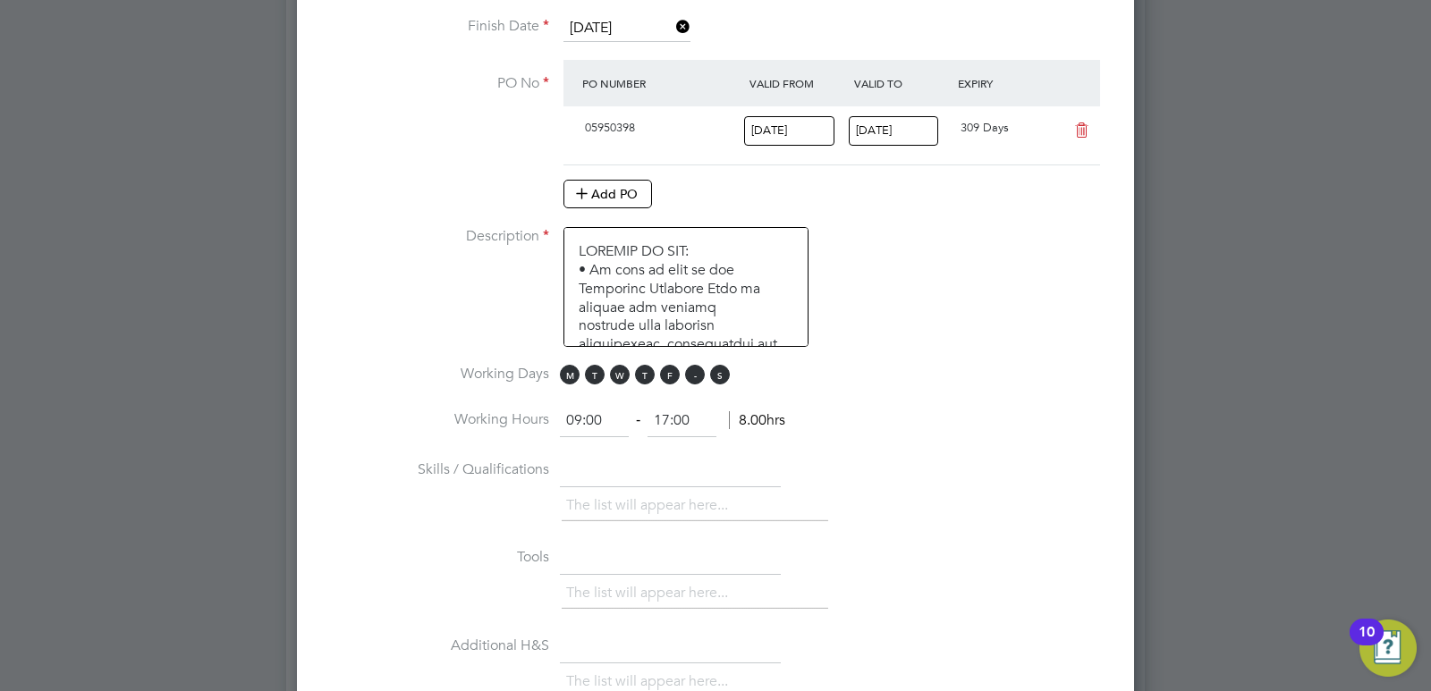
click at [697, 377] on span "S" at bounding box center [695, 375] width 20 height 20
click at [719, 374] on span "S" at bounding box center [720, 375] width 20 height 20
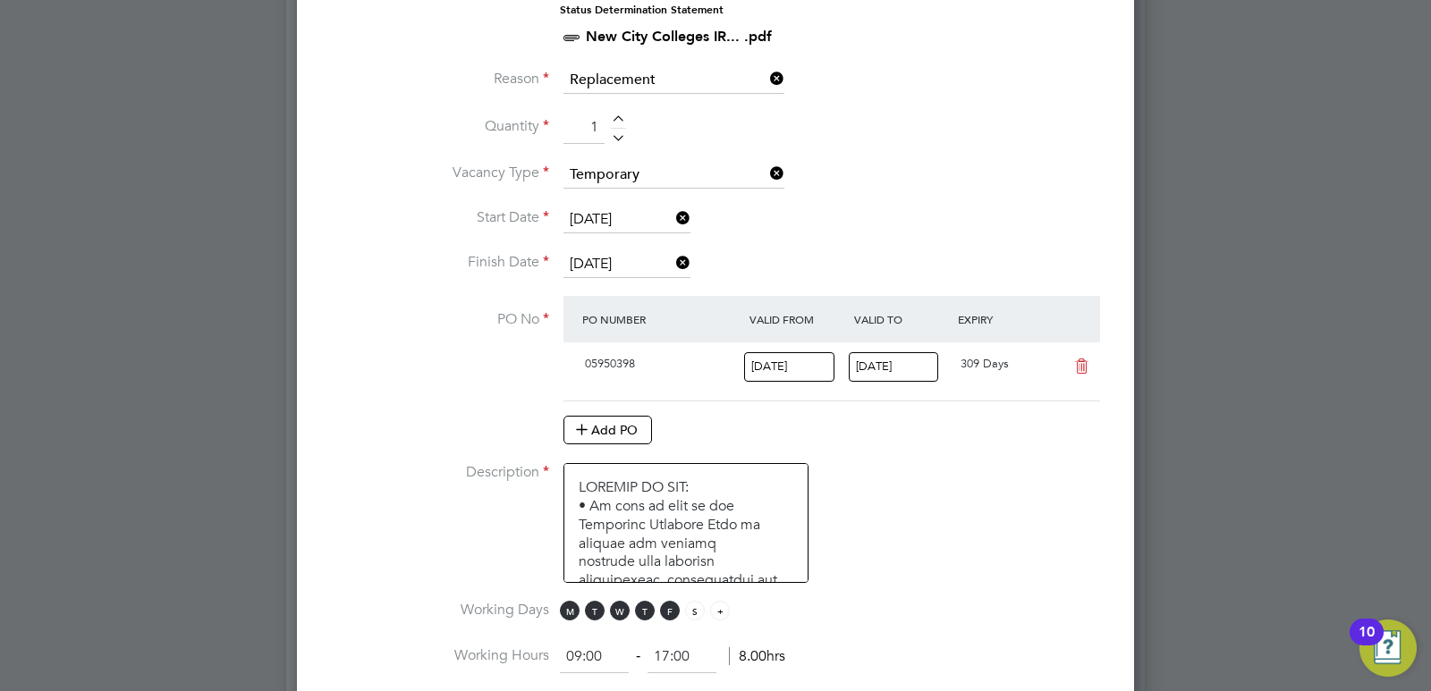
scroll to position [911, 0]
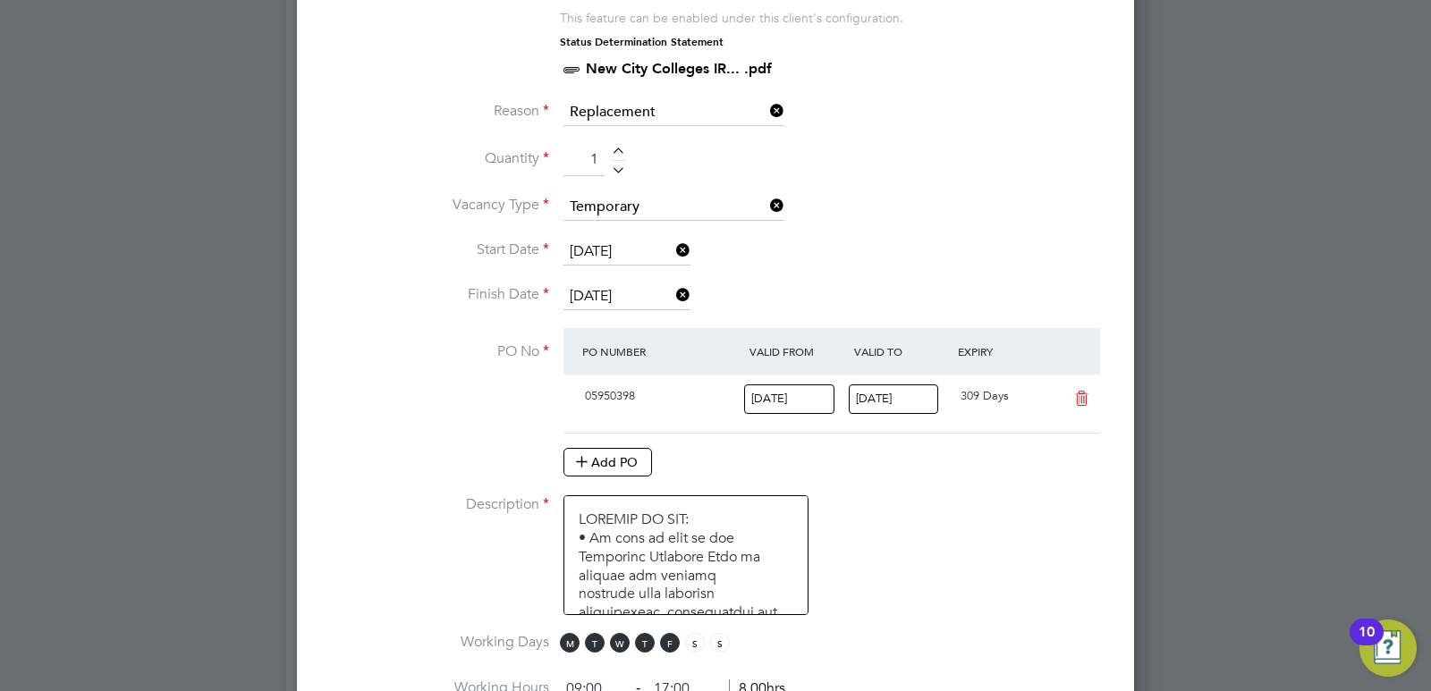
click at [617, 149] on div at bounding box center [618, 154] width 15 height 13
type input "2"
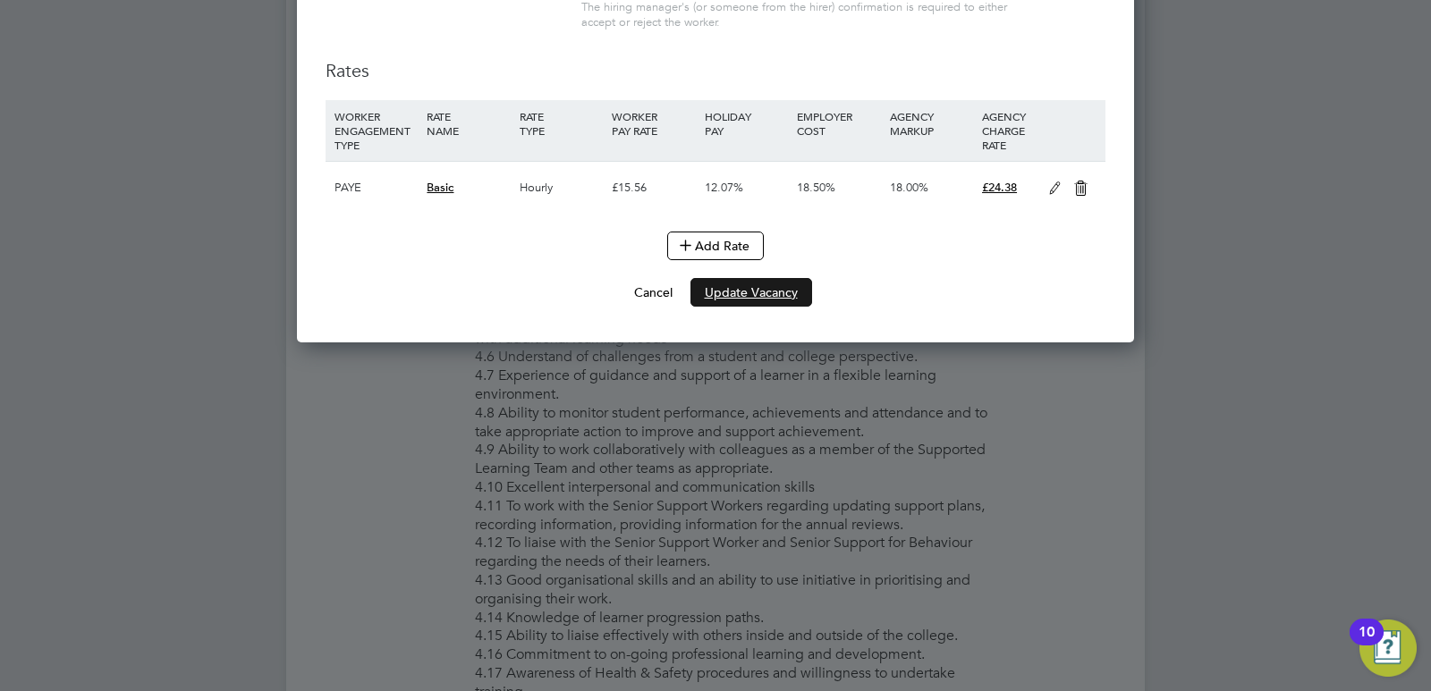
click at [794, 291] on button "Update Vacancy" at bounding box center [751, 292] width 122 height 29
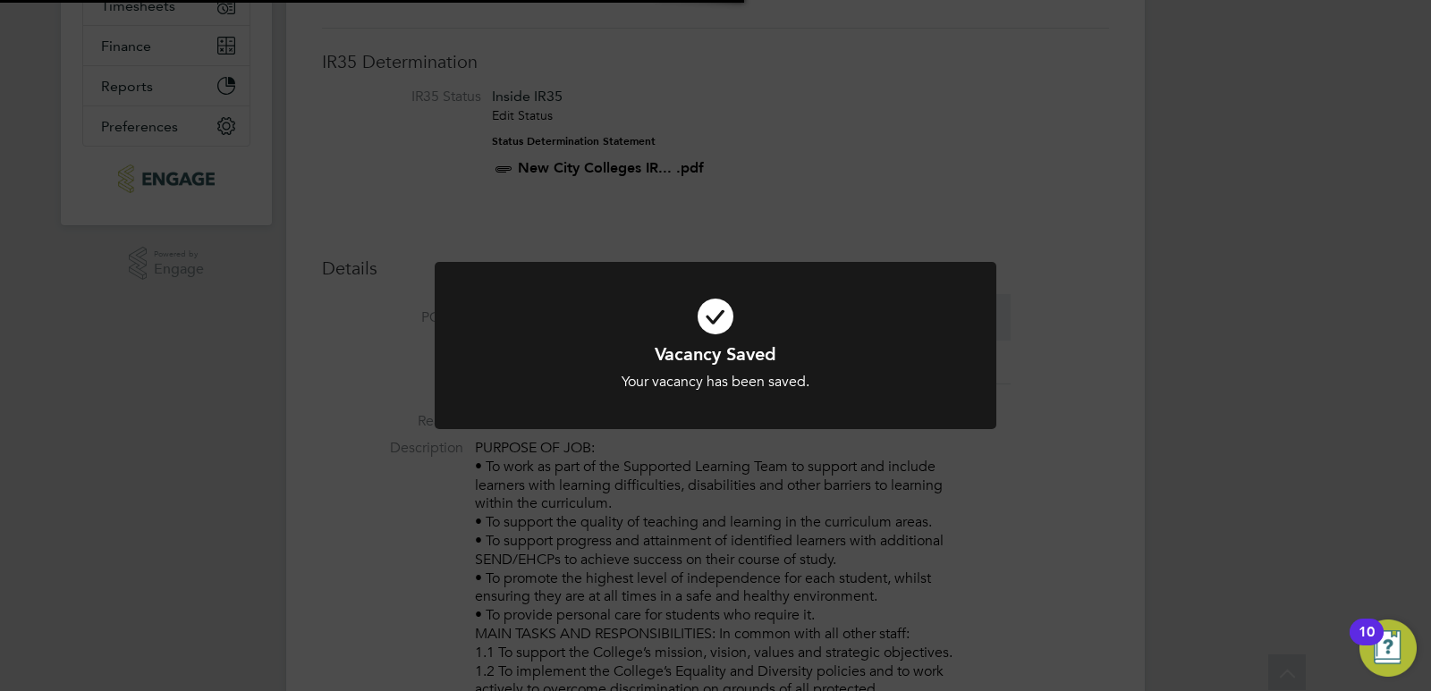
scroll to position [17, 0]
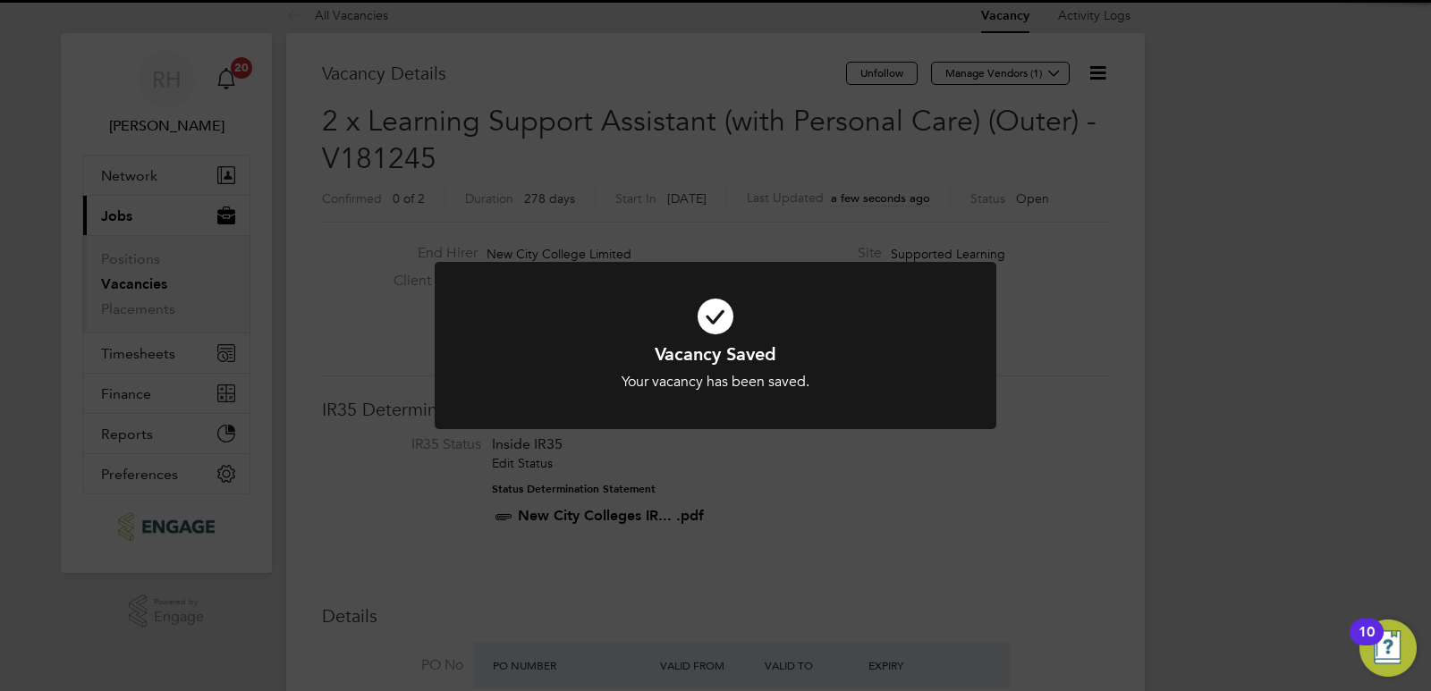
click at [949, 504] on div "Vacancy Saved Your vacancy has been saved. Cancel Okay" at bounding box center [715, 345] width 1431 height 691
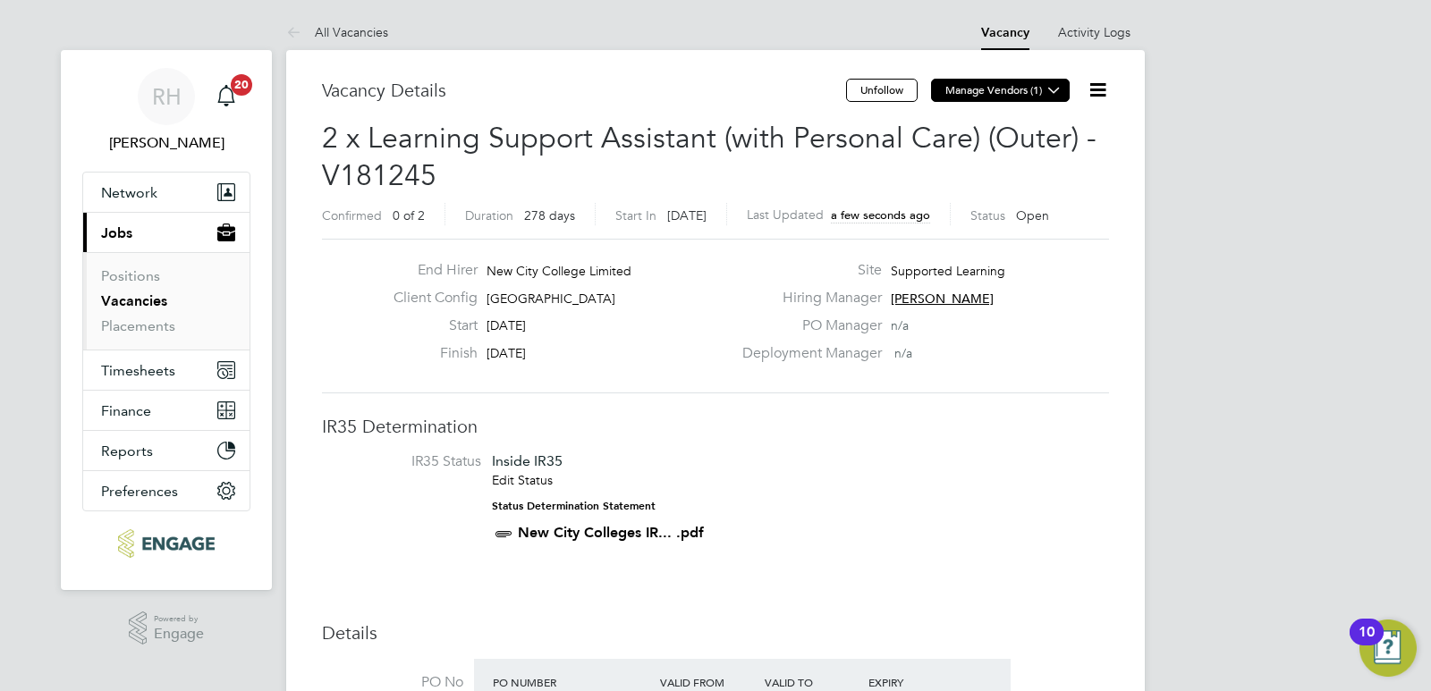
click at [1053, 93] on icon at bounding box center [1053, 89] width 13 height 13
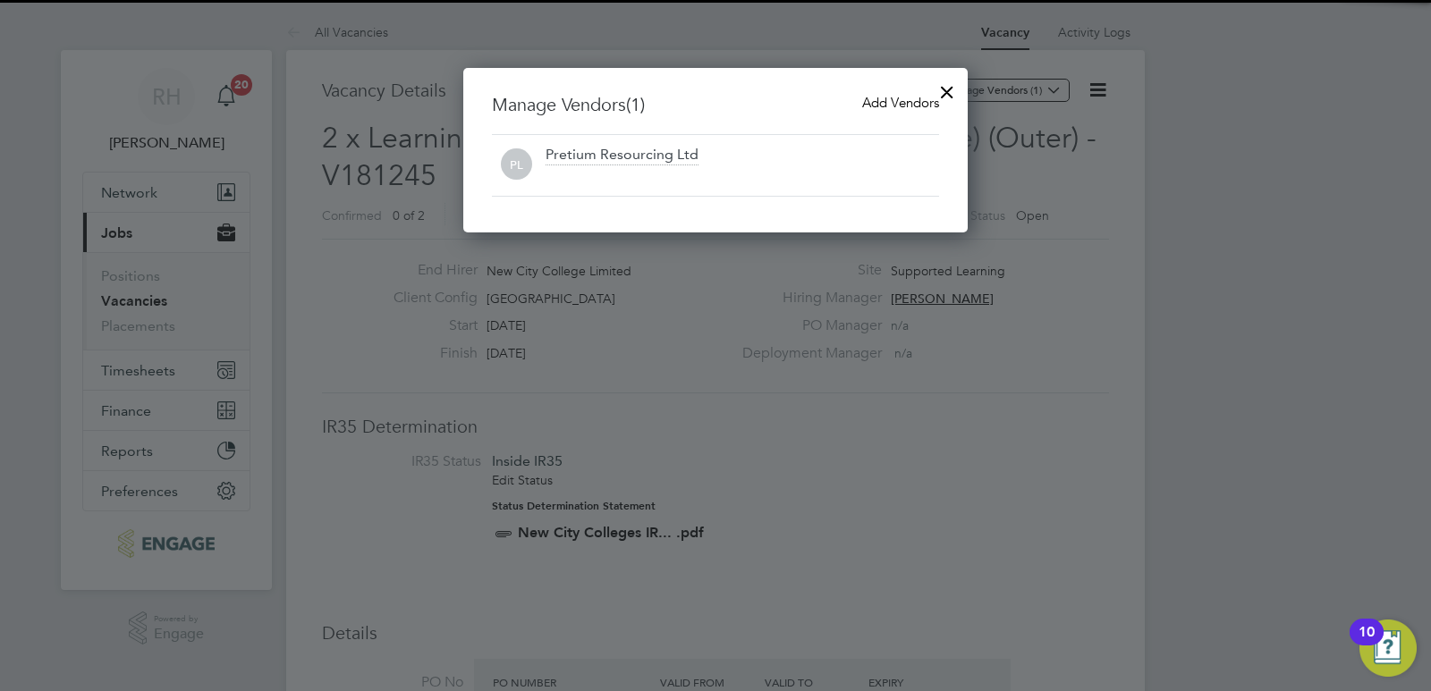
click at [897, 97] on span "Add Vendors" at bounding box center [900, 102] width 77 height 17
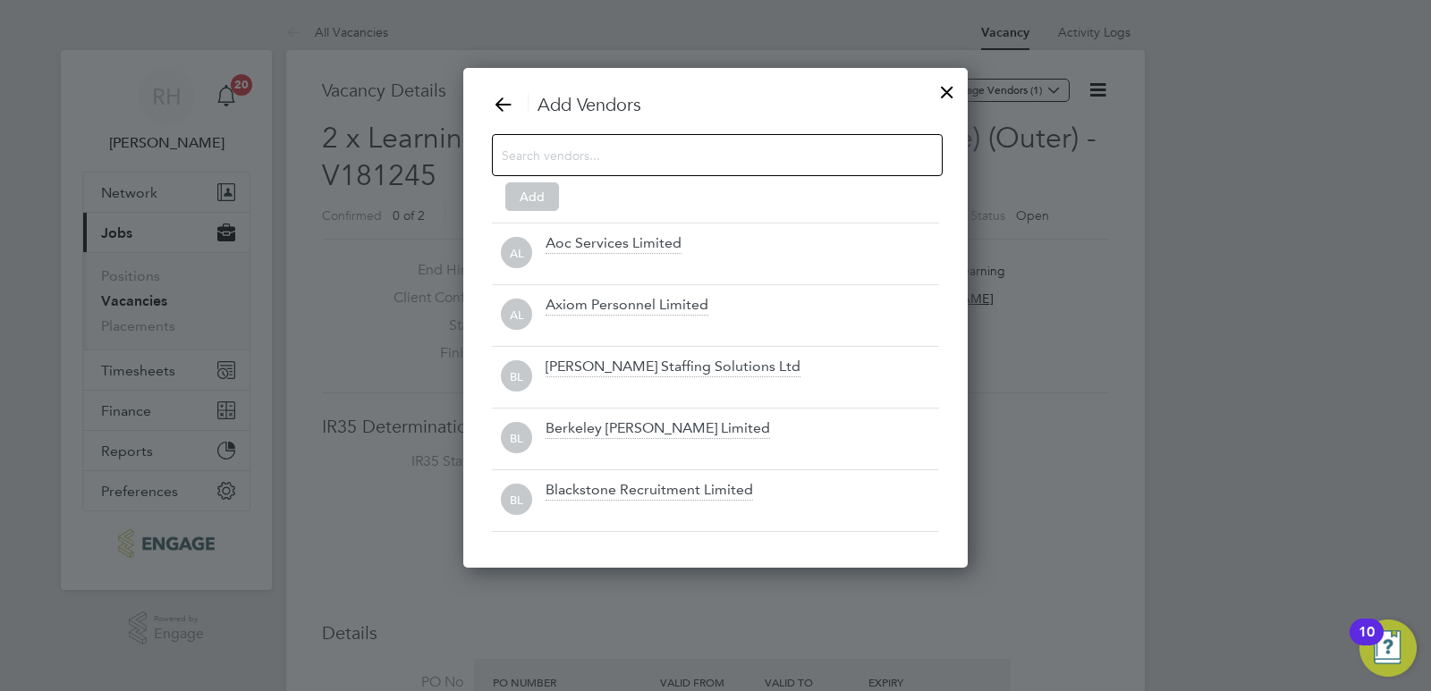
click at [601, 158] on input at bounding box center [703, 154] width 402 height 23
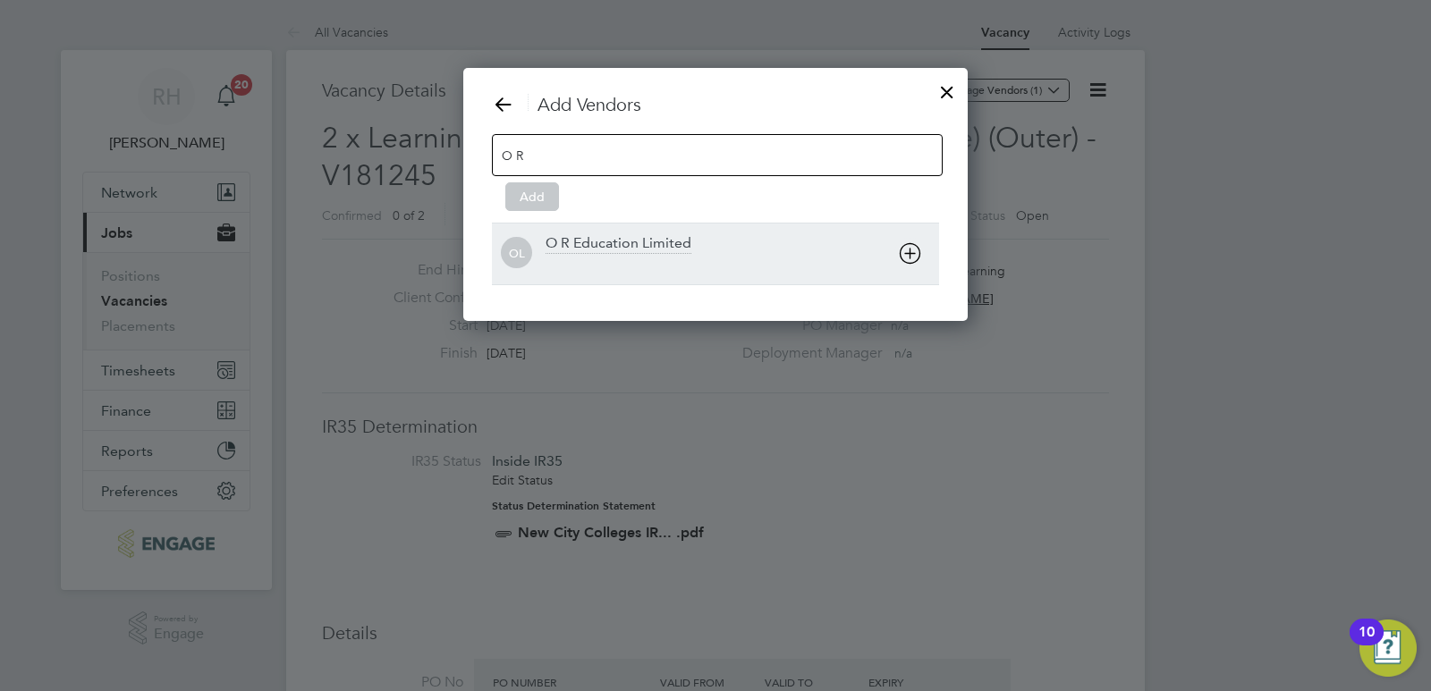
type input "O R"
click at [588, 247] on div "O R Education Limited" at bounding box center [619, 244] width 146 height 20
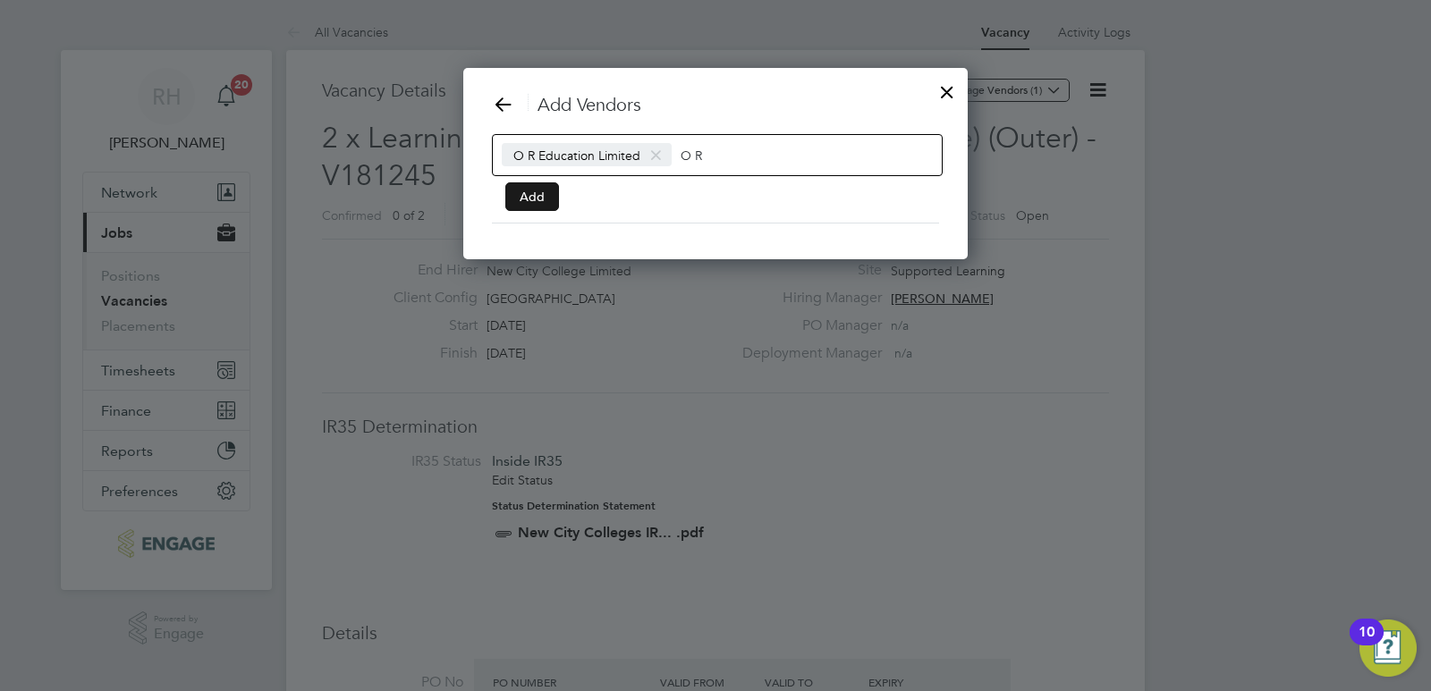
click at [524, 200] on button "Add" at bounding box center [532, 196] width 54 height 29
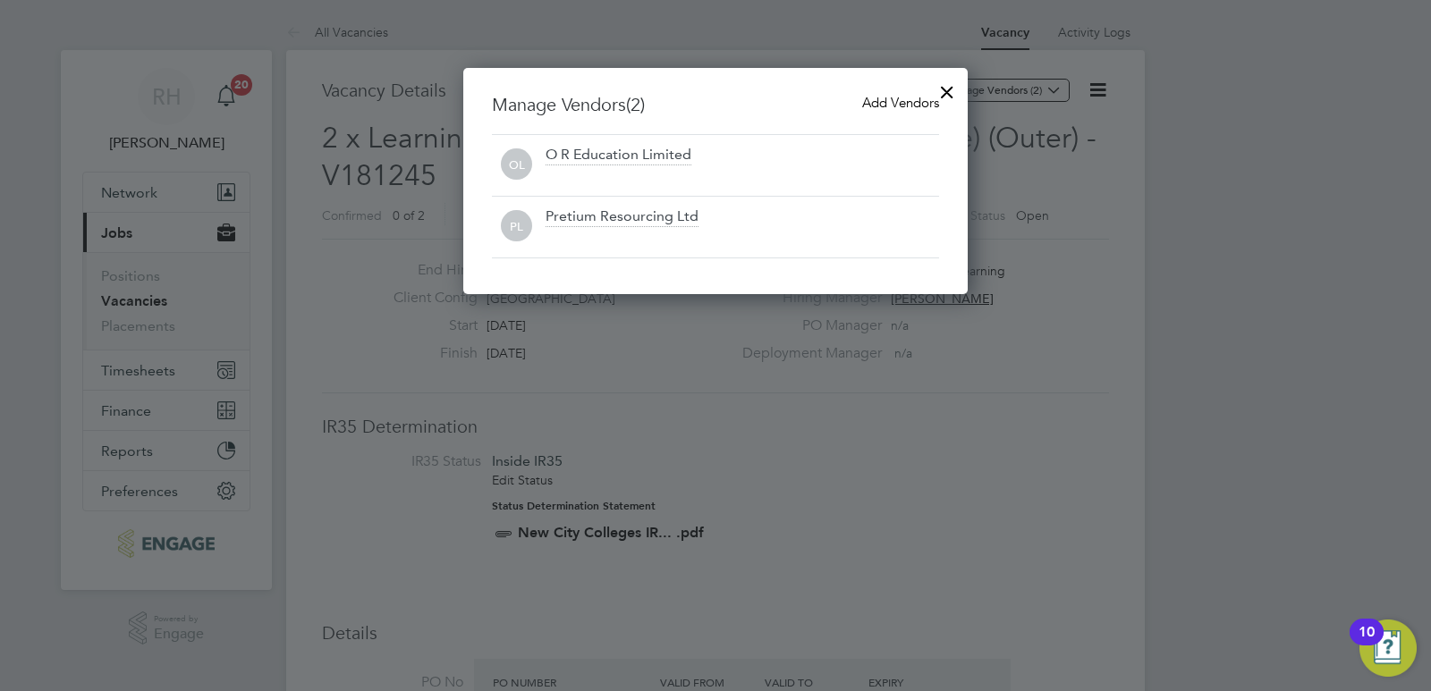
click at [947, 88] on div at bounding box center [947, 88] width 32 height 32
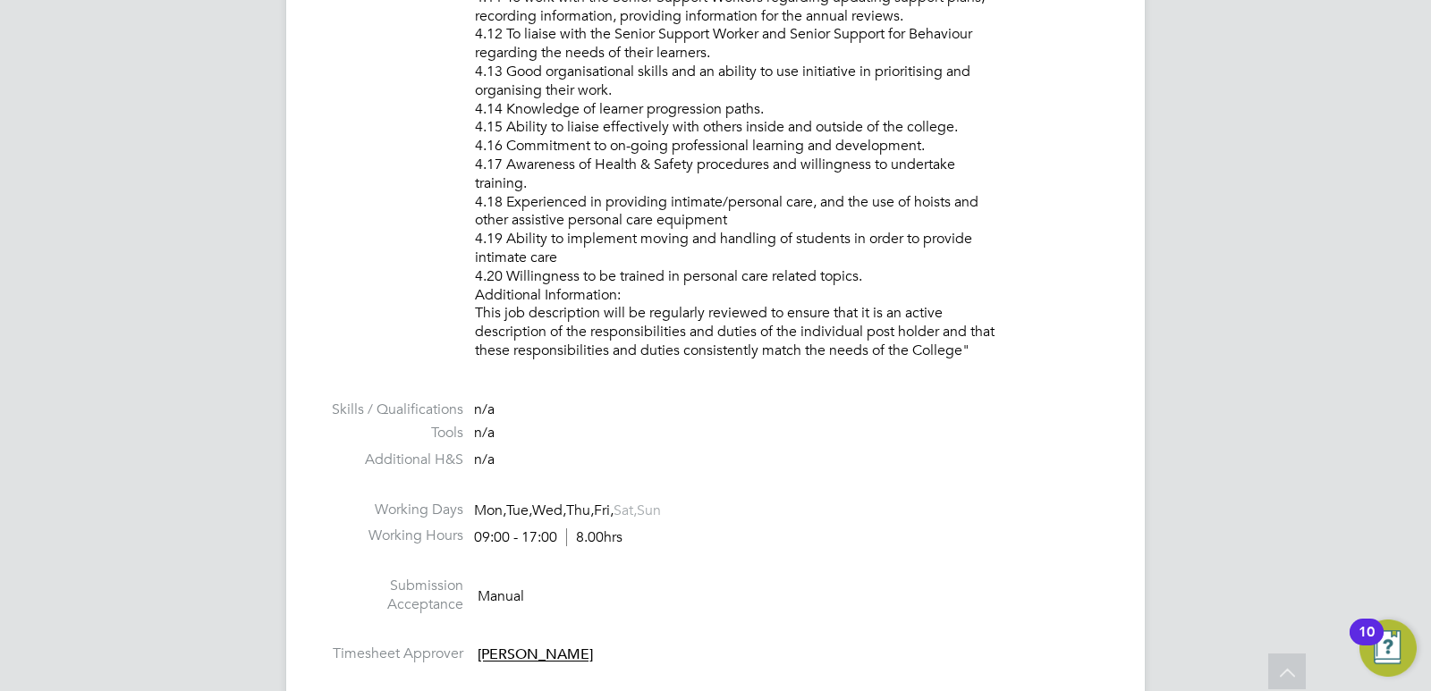
scroll to position [2569, 0]
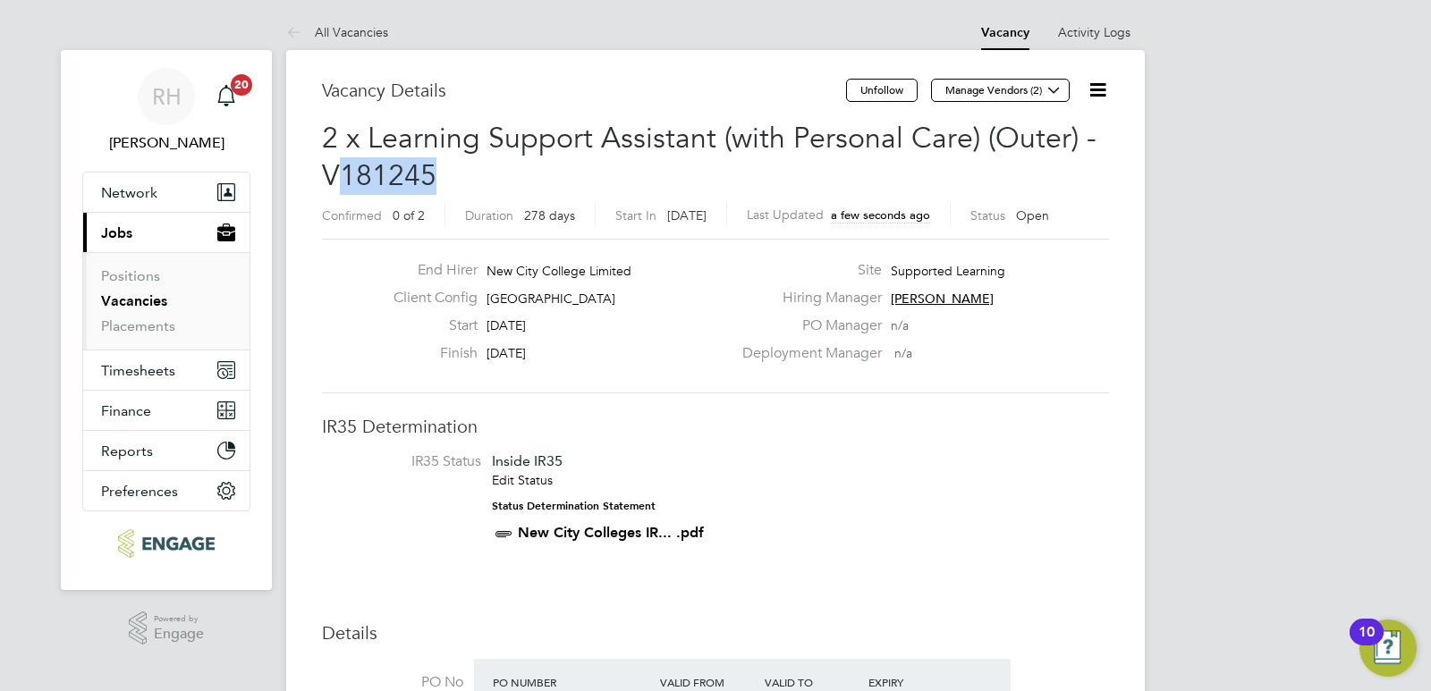
drag, startPoint x: 411, startPoint y: 178, endPoint x: 342, endPoint y: 178, distance: 68.9
click at [342, 178] on h2 "2 x Learning Support Assistant (with Personal Care) (Outer) - V181245 Confirmed…" at bounding box center [715, 176] width 787 height 112
copy span "181245"
click at [1096, 93] on icon at bounding box center [1098, 90] width 22 height 22
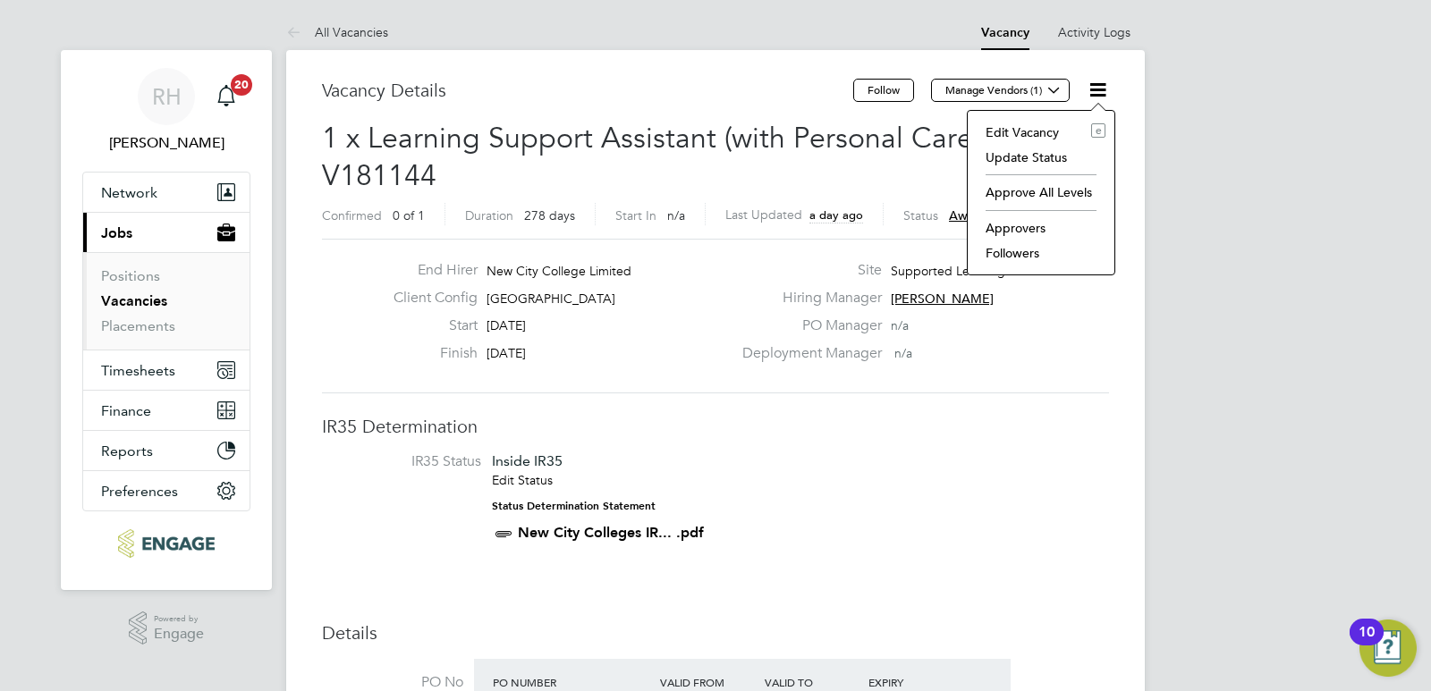
click at [1024, 157] on li "Update Status" at bounding box center [1041, 157] width 129 height 25
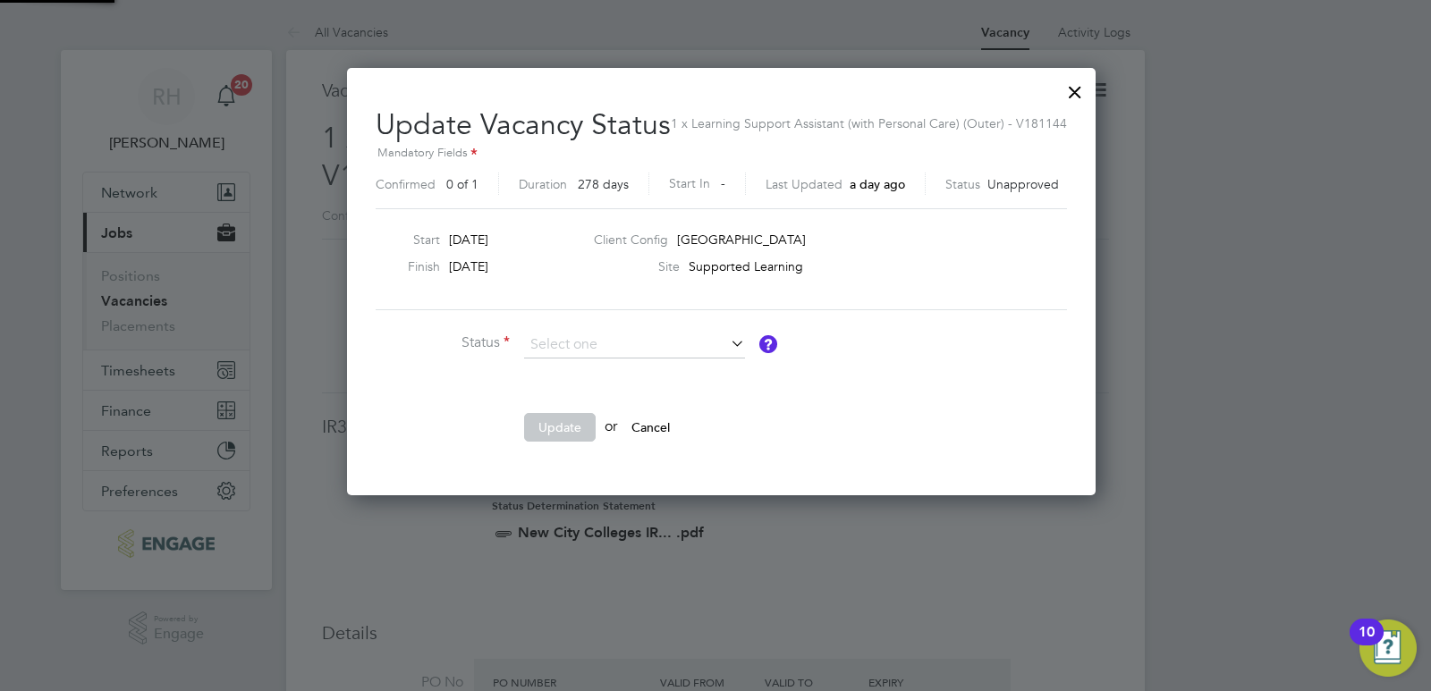
scroll to position [427, 737]
click at [579, 366] on li "Cancelled" at bounding box center [634, 368] width 223 height 23
type input "Cancelled"
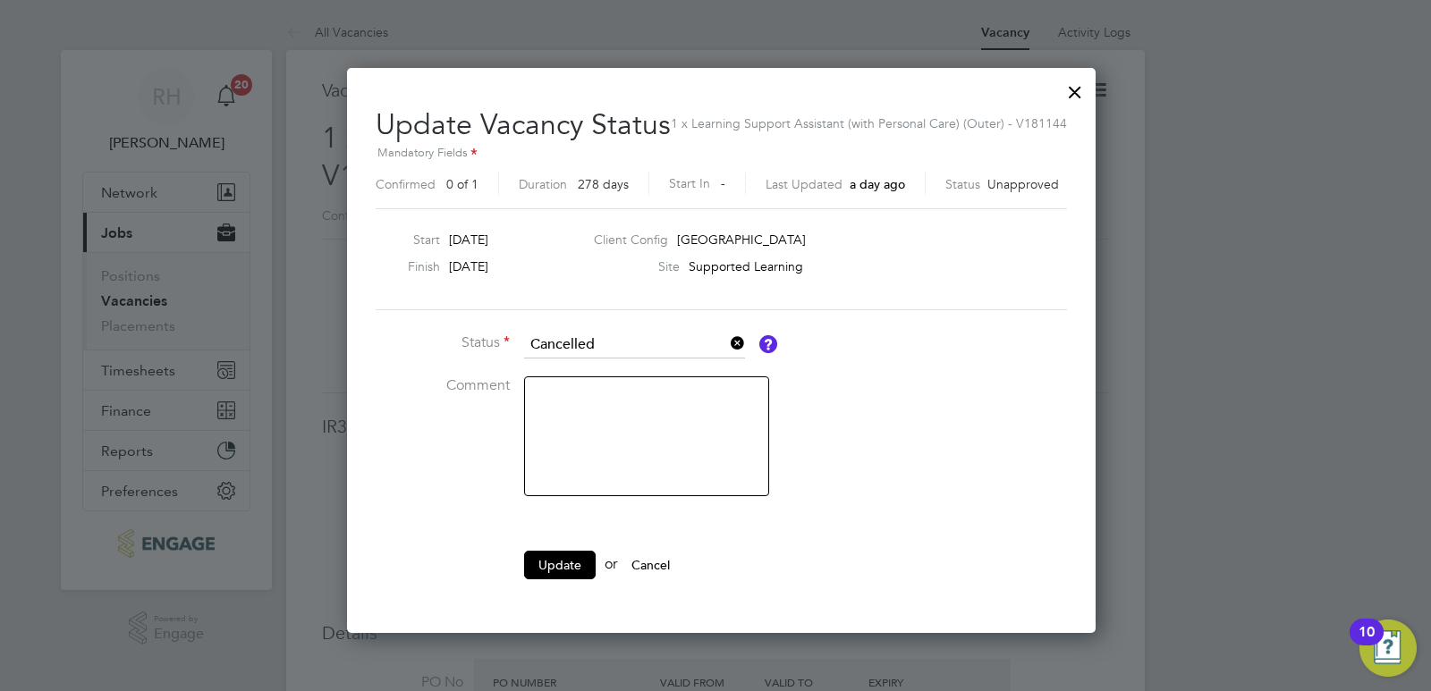
scroll to position [564, 737]
click at [556, 421] on textarea at bounding box center [646, 437] width 245 height 120
paste textarea "181245"
click at [605, 394] on textarea "added to 181245" at bounding box center [646, 437] width 245 height 120
type textarea "added to V181245"
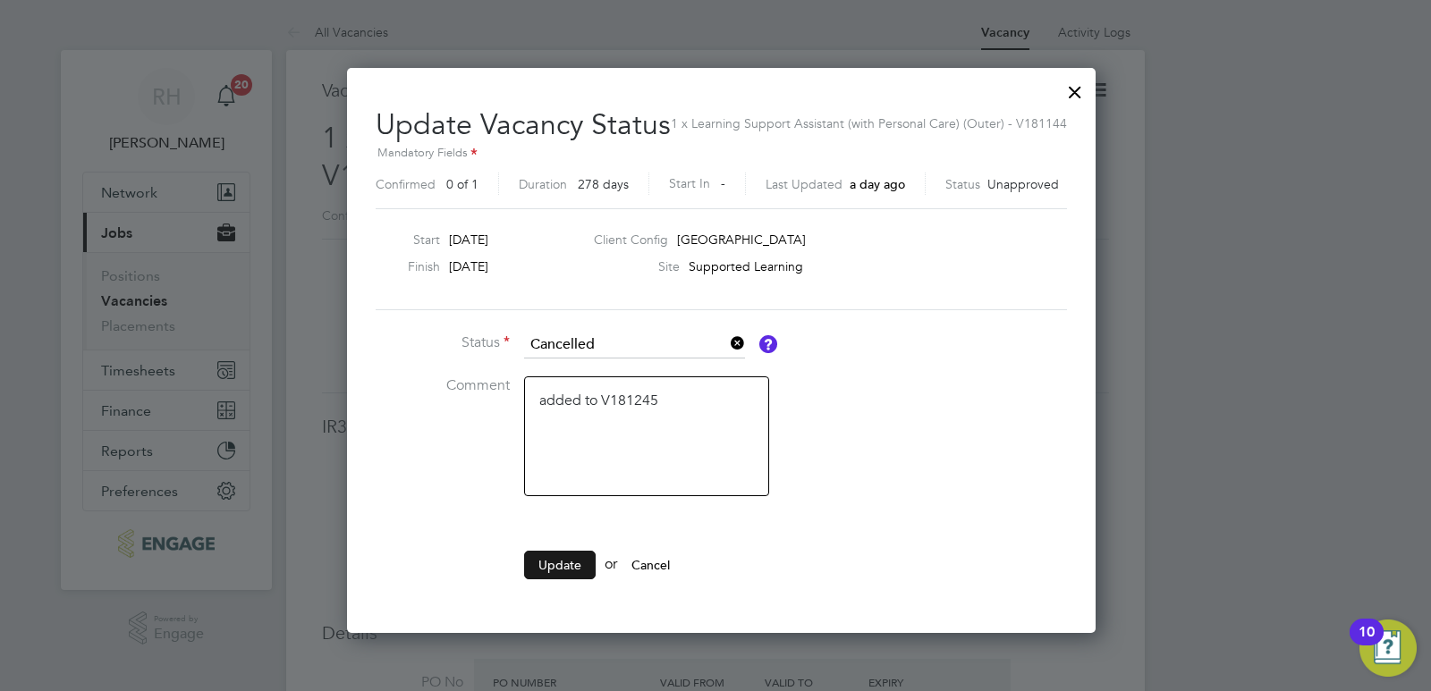
click at [547, 574] on button "Update" at bounding box center [560, 565] width 72 height 29
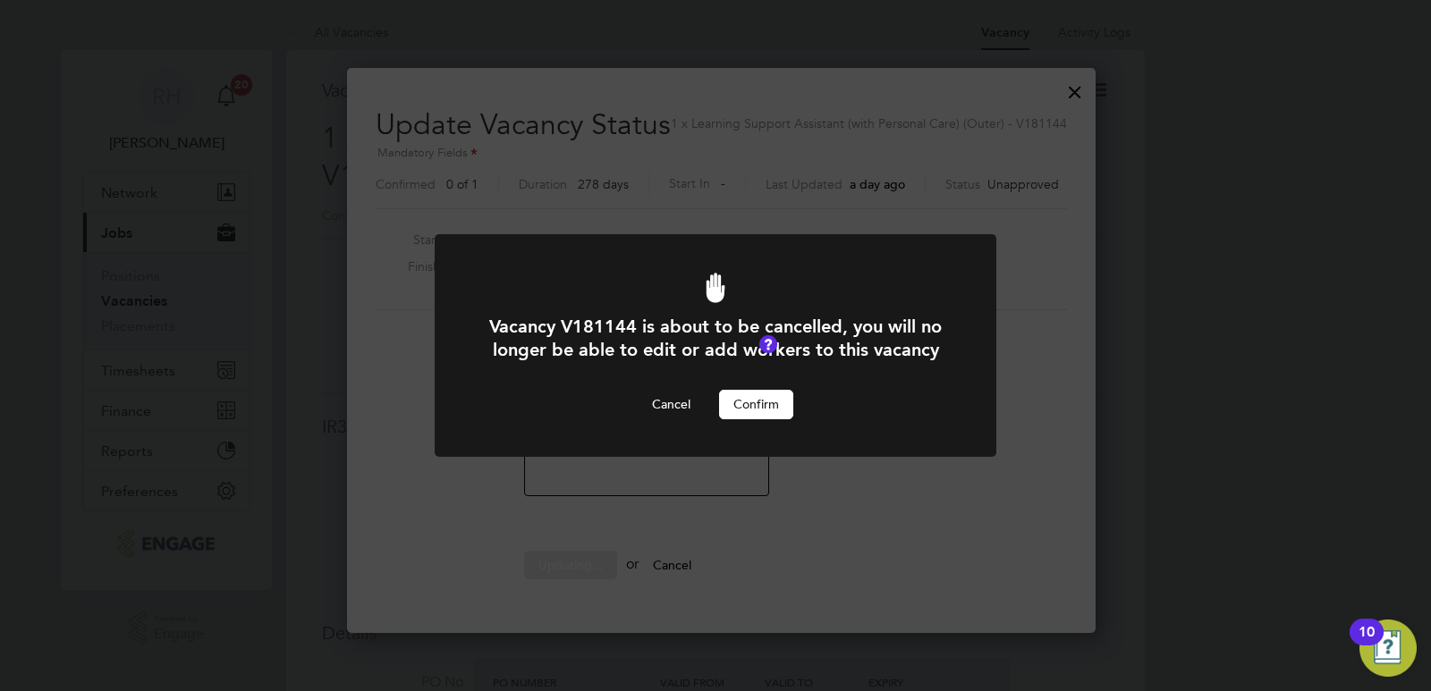
click at [760, 404] on button "Confirm" at bounding box center [756, 404] width 74 height 29
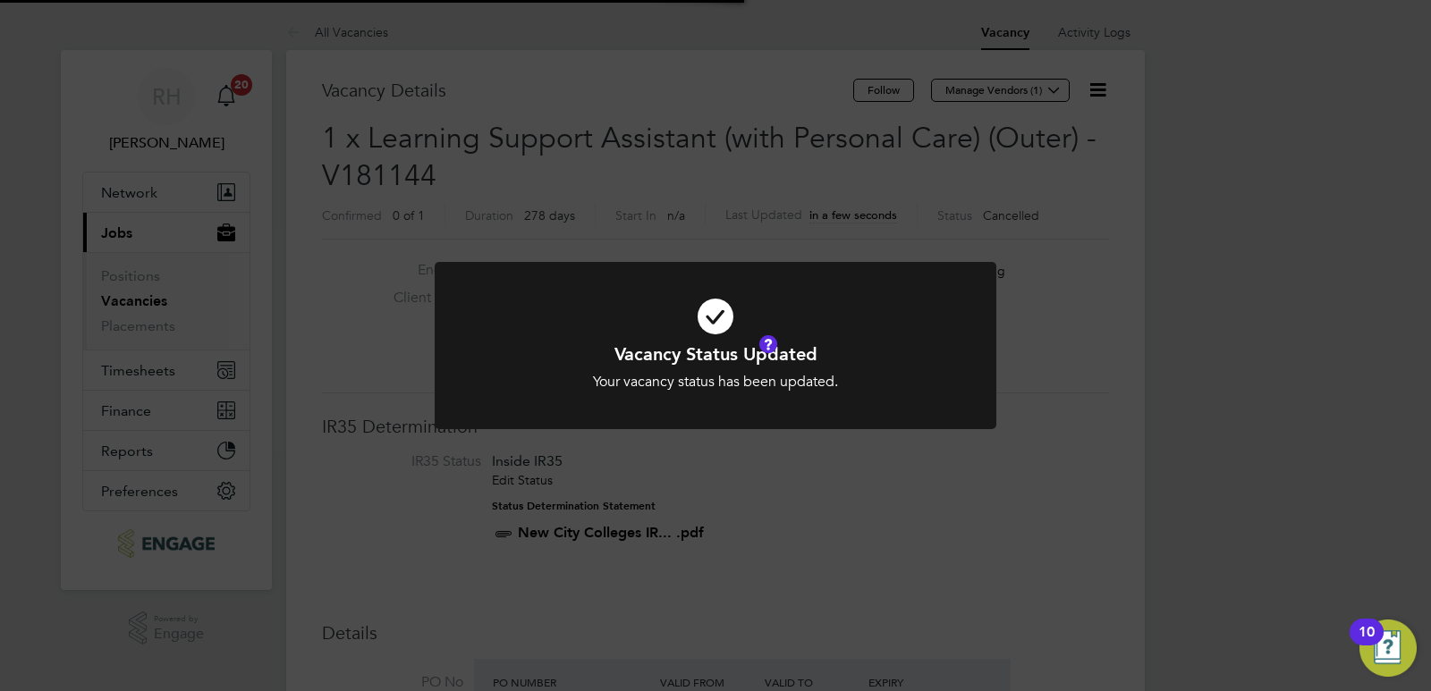
scroll to position [53, 125]
click at [716, 233] on div "Vacancy Status Updated Your vacancy status has been updated. Cancel Okay" at bounding box center [715, 345] width 1431 height 691
